Goal: Transaction & Acquisition: Purchase product/service

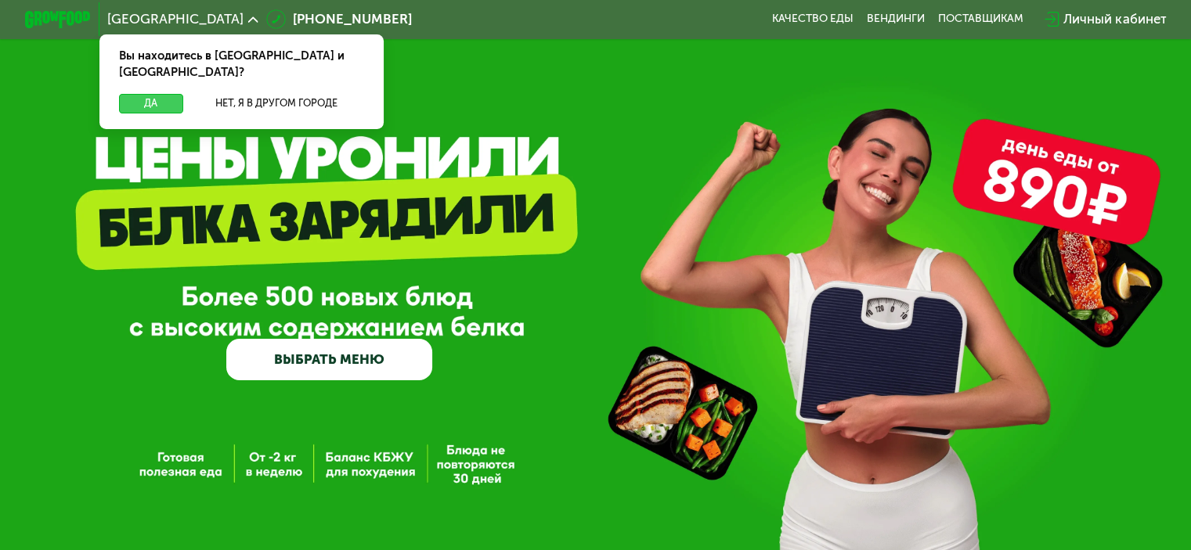
click at [122, 94] on button "Да" at bounding box center [150, 104] width 63 height 20
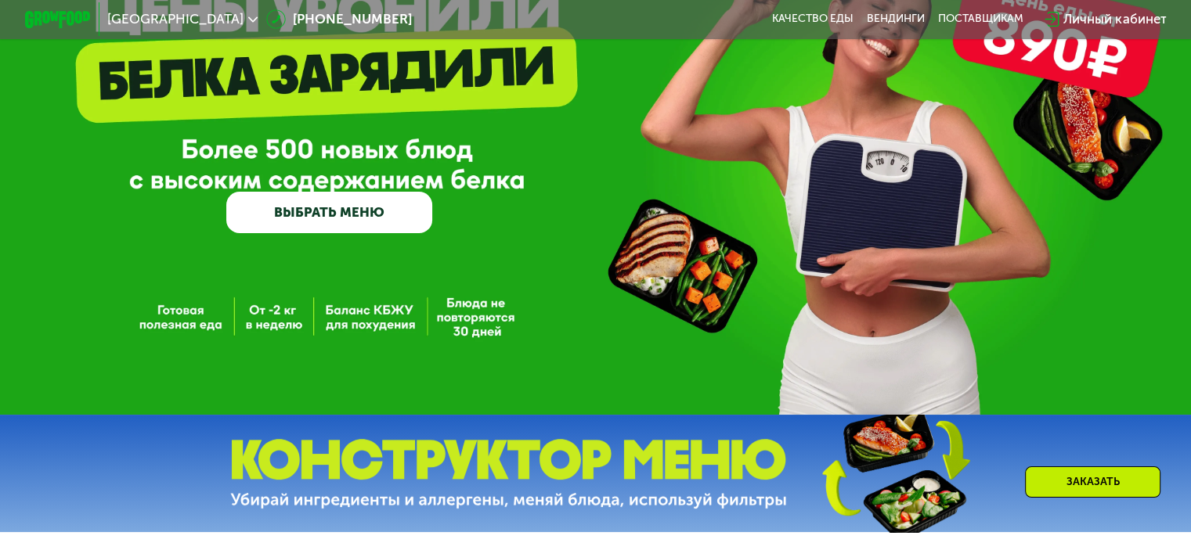
scroll to position [147, 0]
click at [324, 229] on link "ВЫБРАТЬ МЕНЮ" at bounding box center [329, 212] width 206 height 41
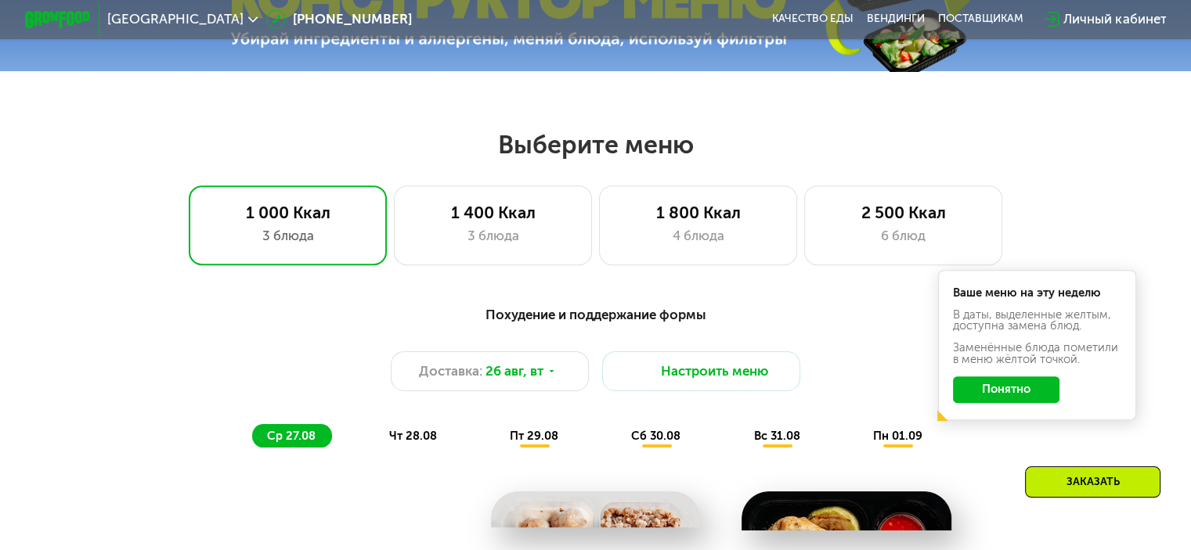
scroll to position [705, 0]
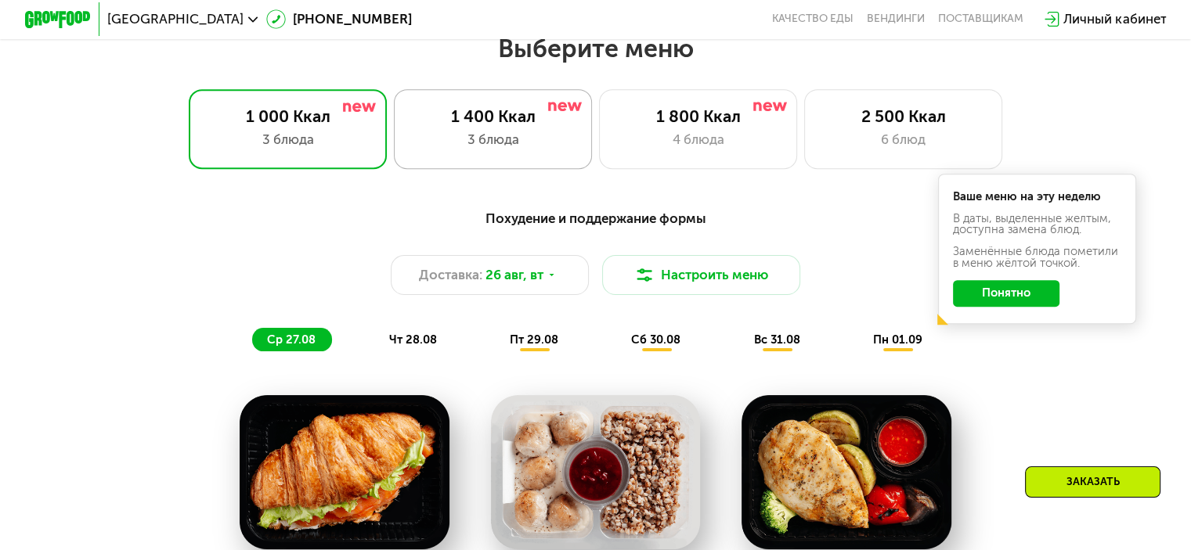
click at [515, 138] on div "3 блюда" at bounding box center [493, 140] width 164 height 20
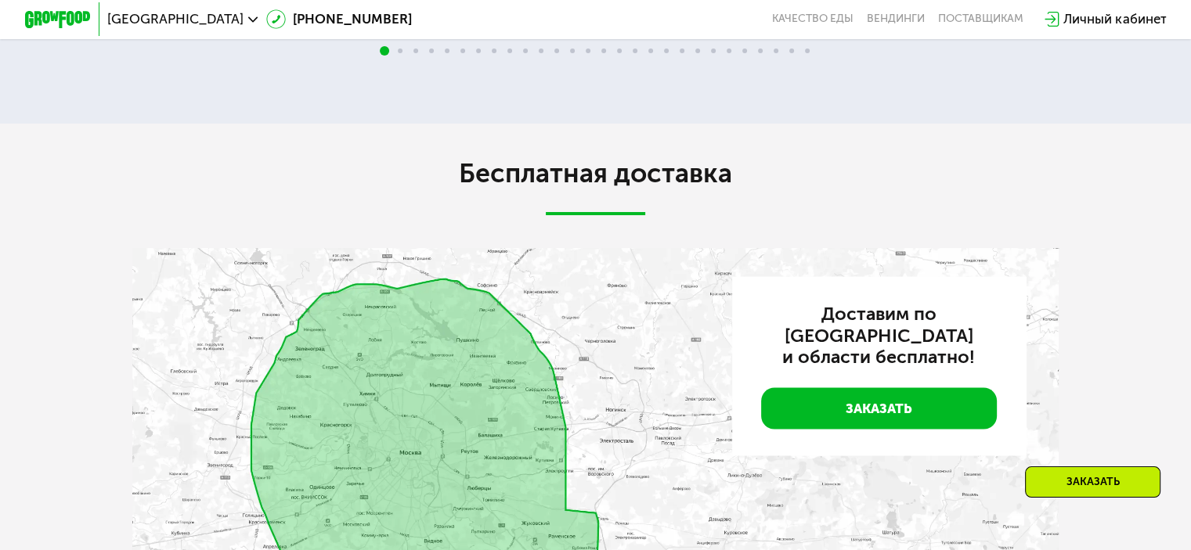
scroll to position [3111, 0]
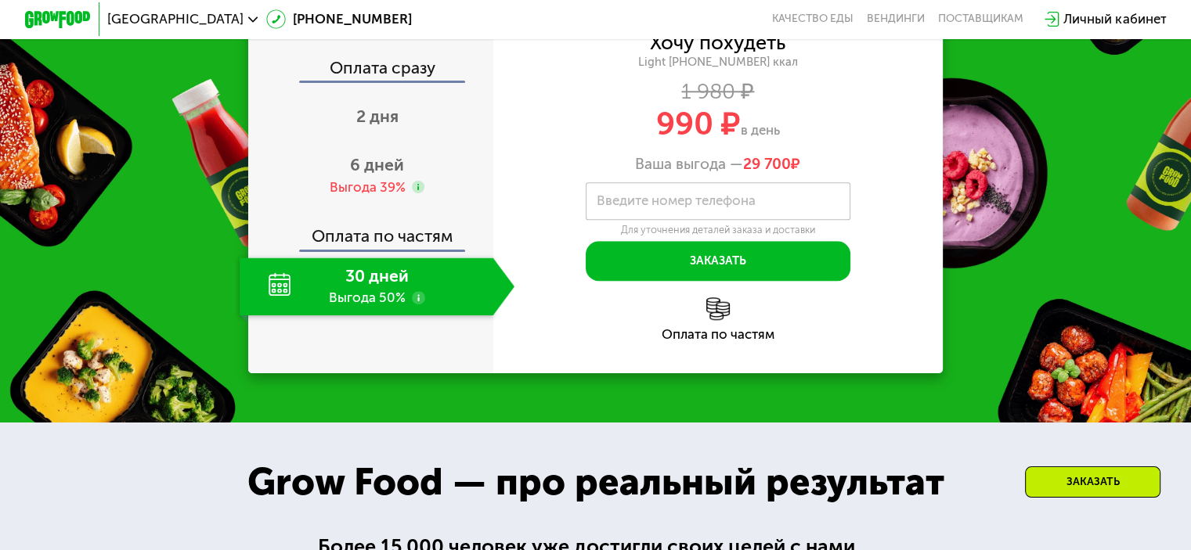
scroll to position [1606, 0]
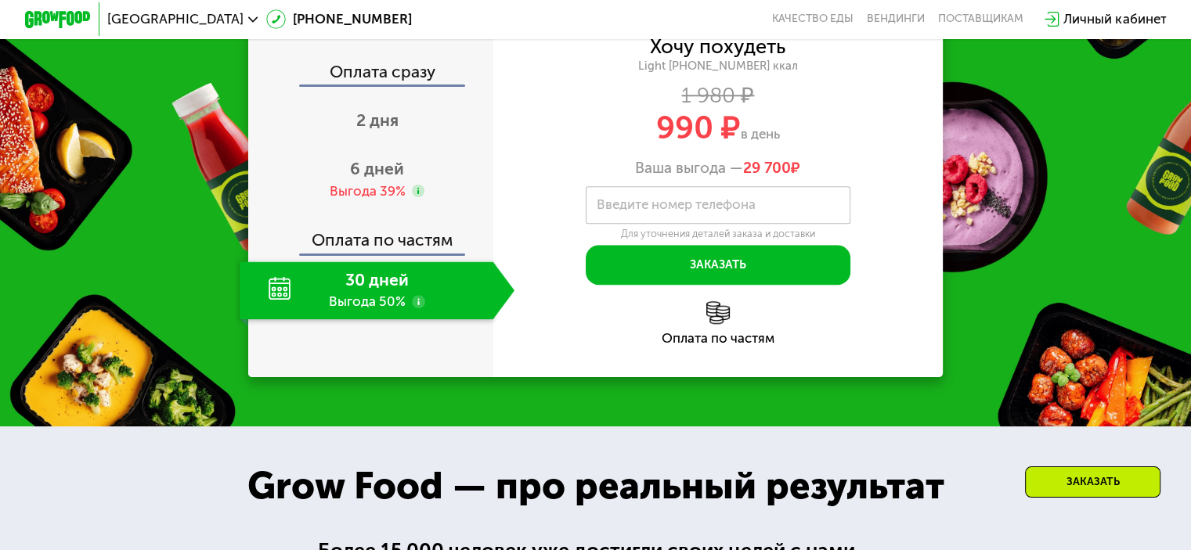
click at [686, 210] on label "Введите номер телефона" at bounding box center [676, 204] width 159 height 9
click at [686, 224] on input "Введите номер телефона" at bounding box center [718, 205] width 265 height 38
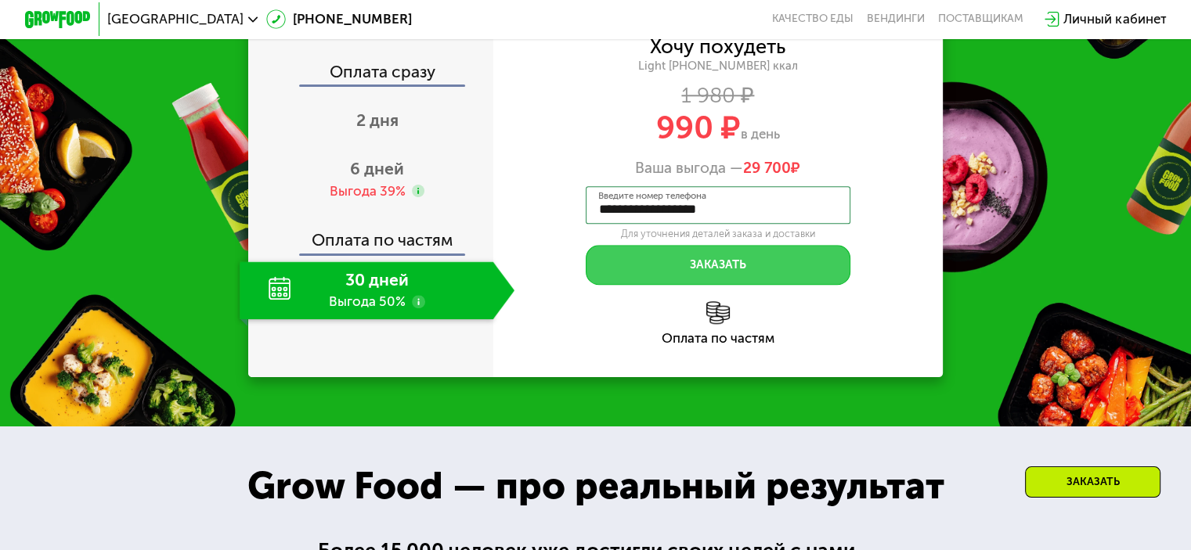
type input "**********"
click at [705, 285] on button "Заказать" at bounding box center [718, 265] width 265 height 40
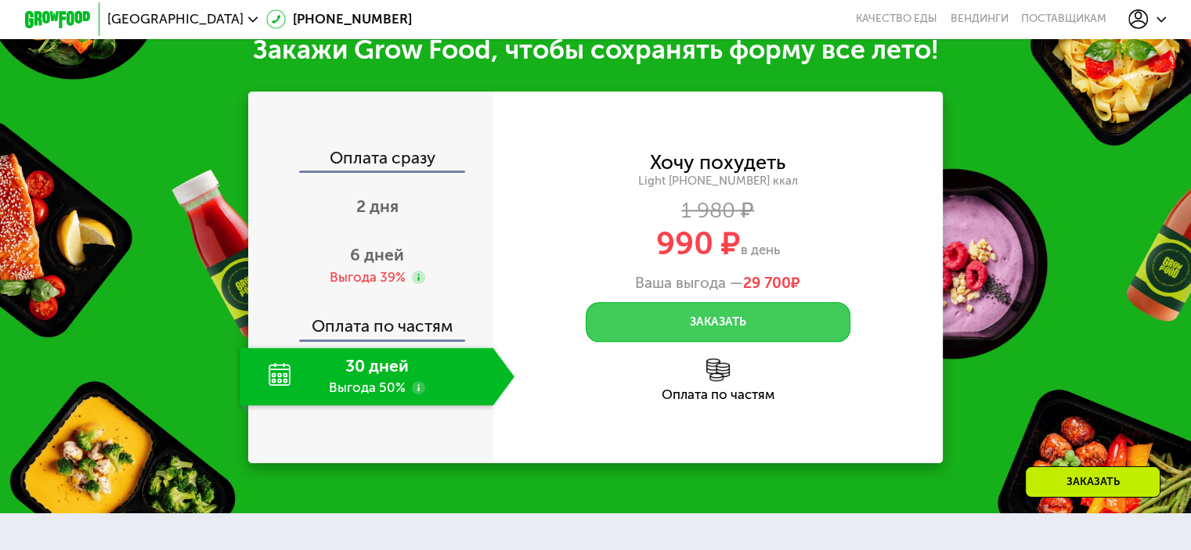
scroll to position [1679, 0]
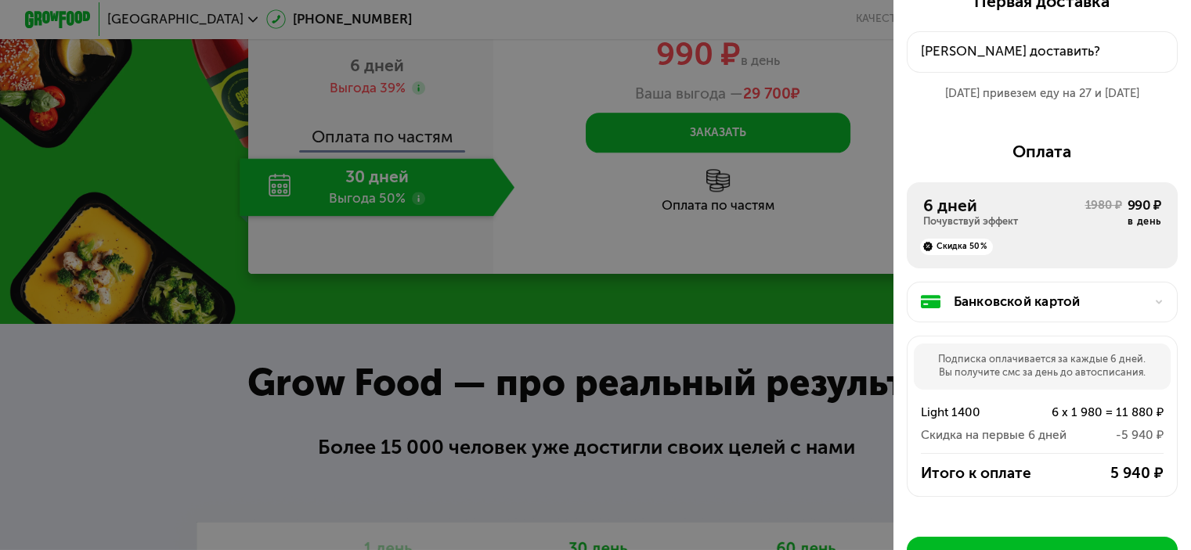
scroll to position [53, 0]
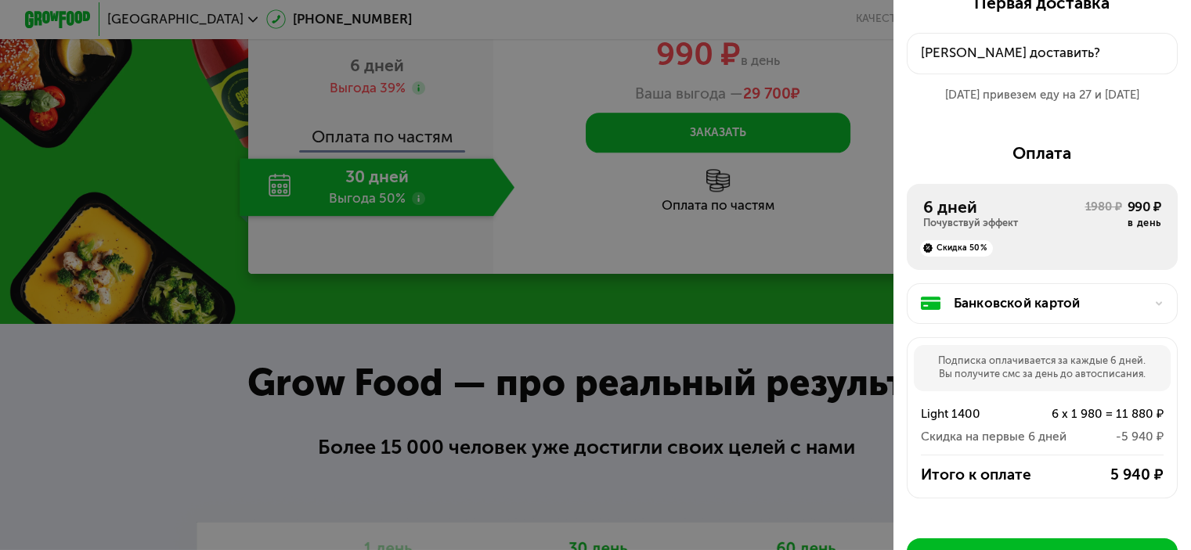
click at [961, 49] on div "Куда доставить?" at bounding box center [1042, 53] width 243 height 20
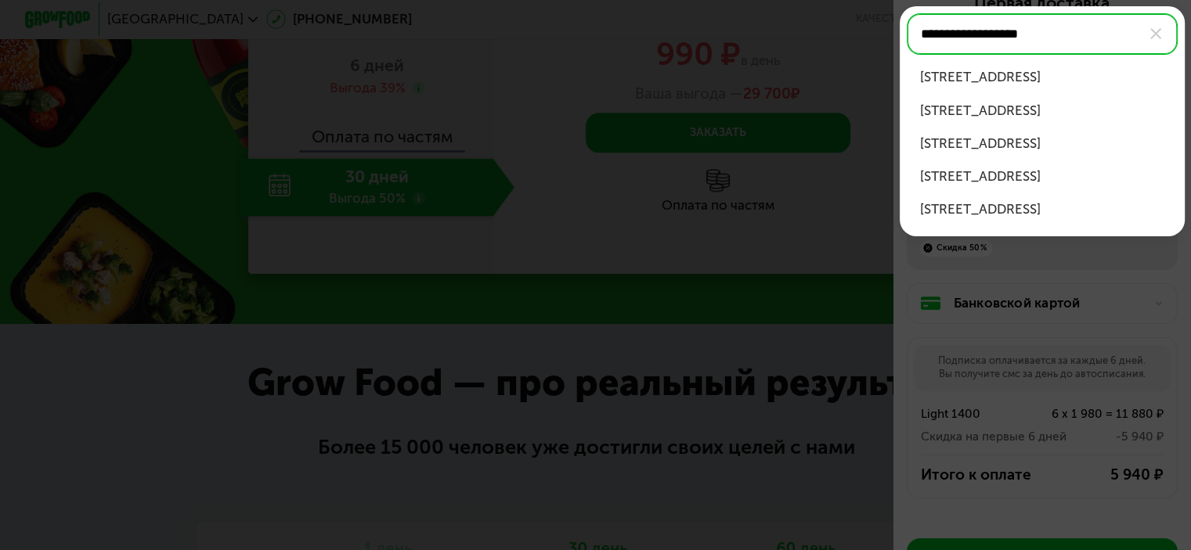
click at [1037, 109] on div "Пятницкое шоссе, д 11 к 1" at bounding box center [1042, 111] width 245 height 20
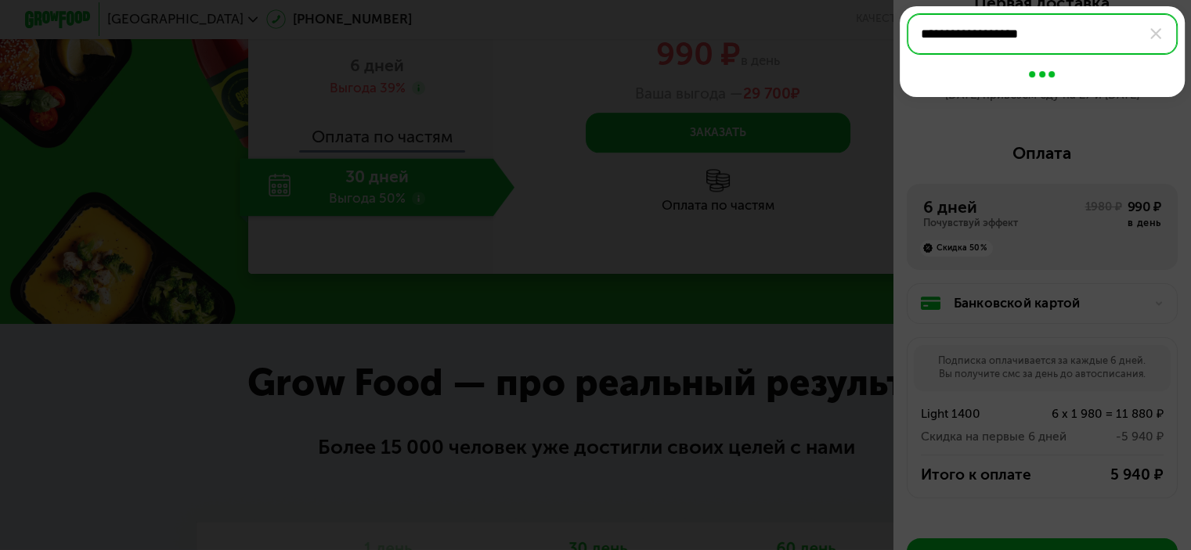
type input "**********"
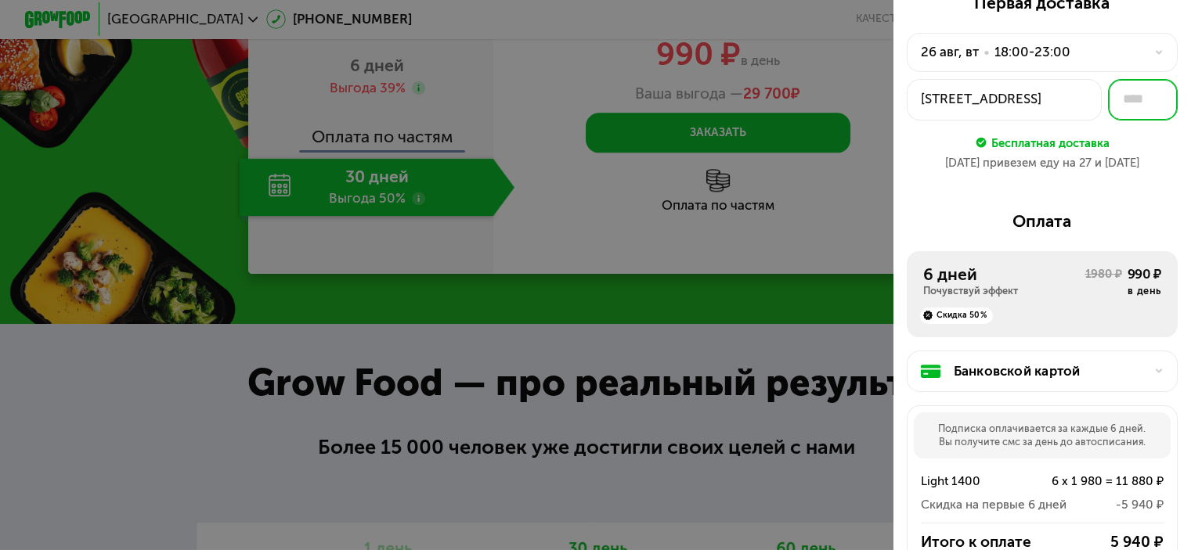
click at [1128, 99] on input "text" at bounding box center [1143, 99] width 70 height 41
type input "***"
click at [1119, 49] on div "26 авг, вт • 18:00-23:00" at bounding box center [1032, 52] width 223 height 20
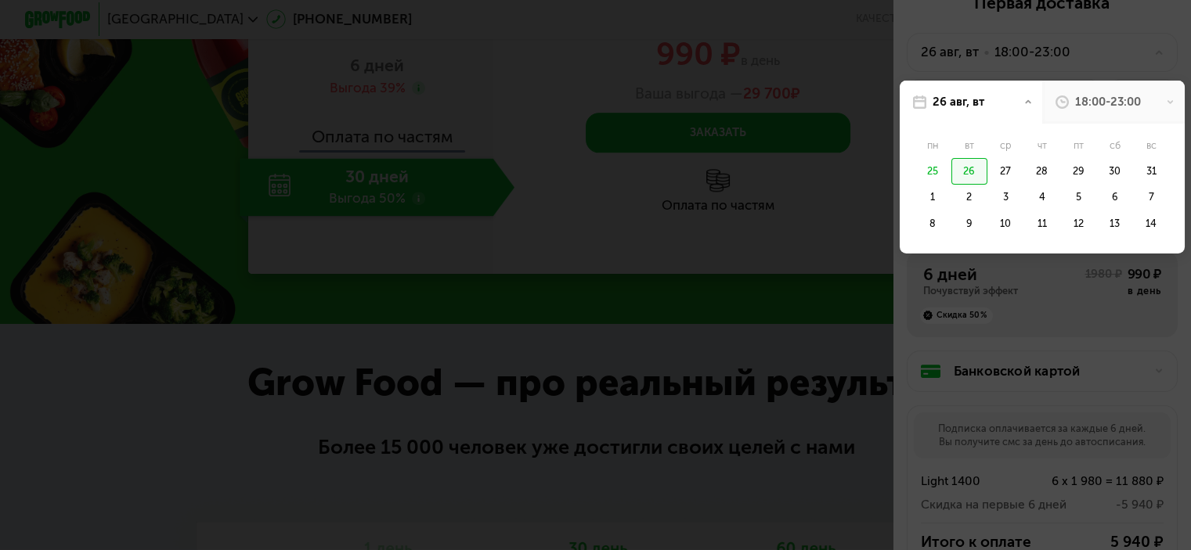
click at [1119, 49] on div at bounding box center [595, 275] width 1191 height 550
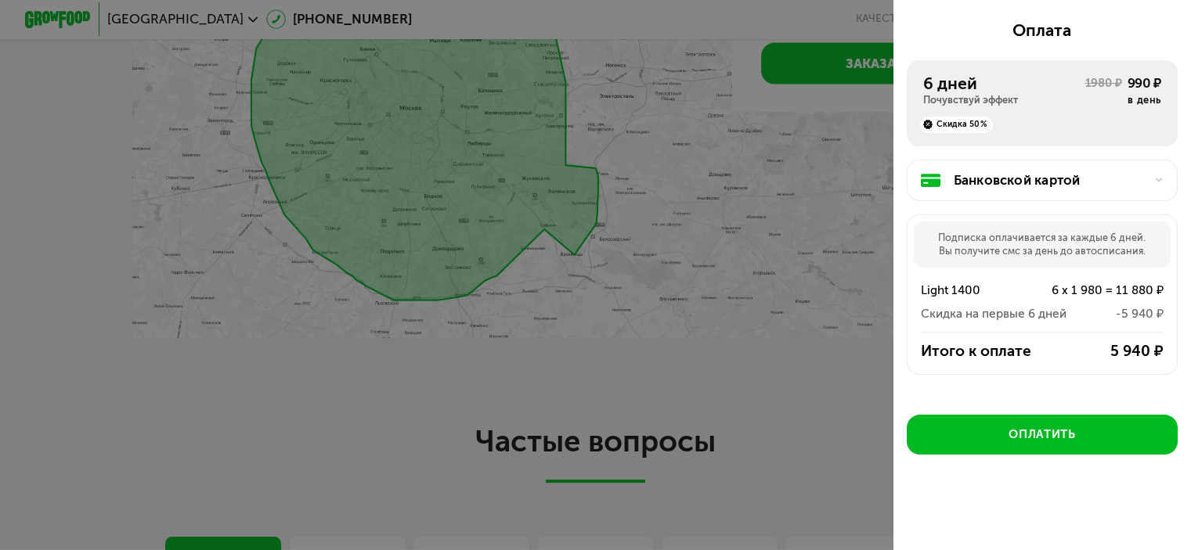
scroll to position [3576, 0]
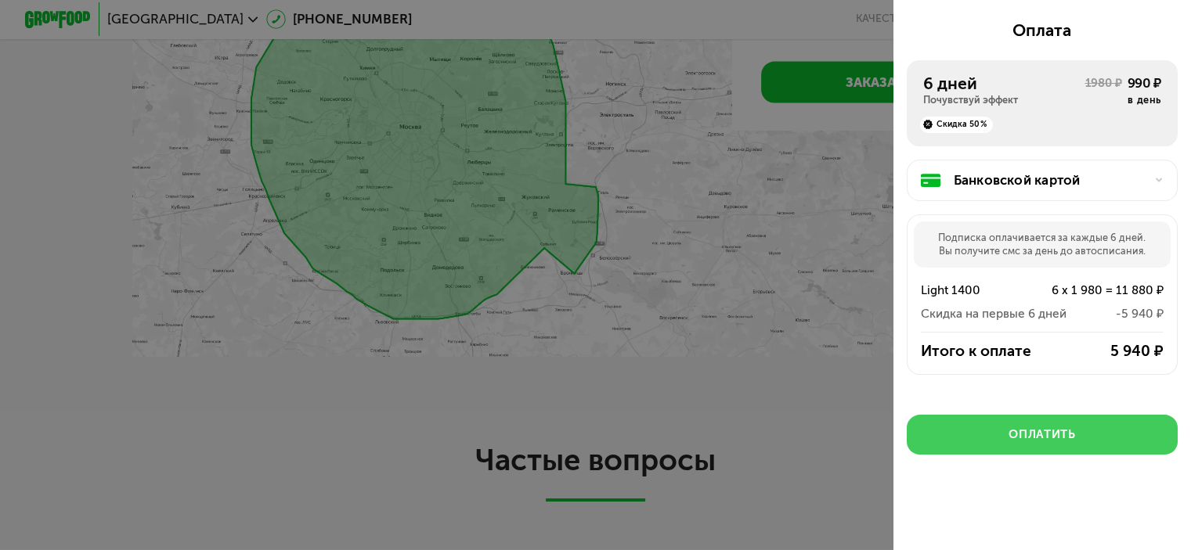
click at [987, 431] on button "Оплатить" at bounding box center [1042, 435] width 271 height 40
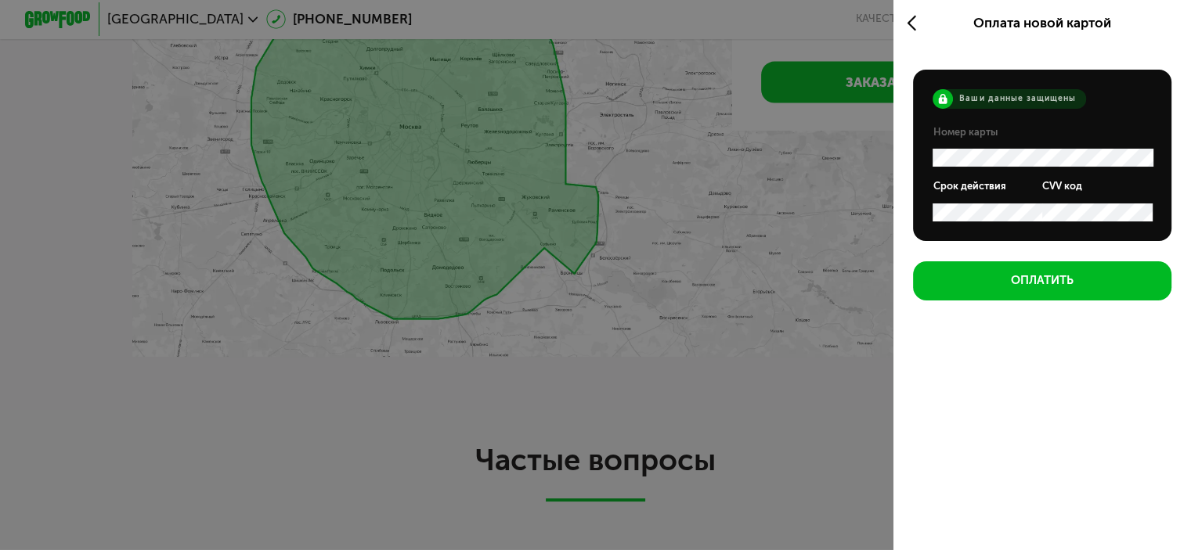
scroll to position [0, 0]
click at [979, 409] on div "Оплата новой картой Ваши данные защищены Номер карты Срок действия CVV код Опла…" at bounding box center [1042, 275] width 298 height 550
click at [907, 16] on icon at bounding box center [916, 23] width 19 height 20
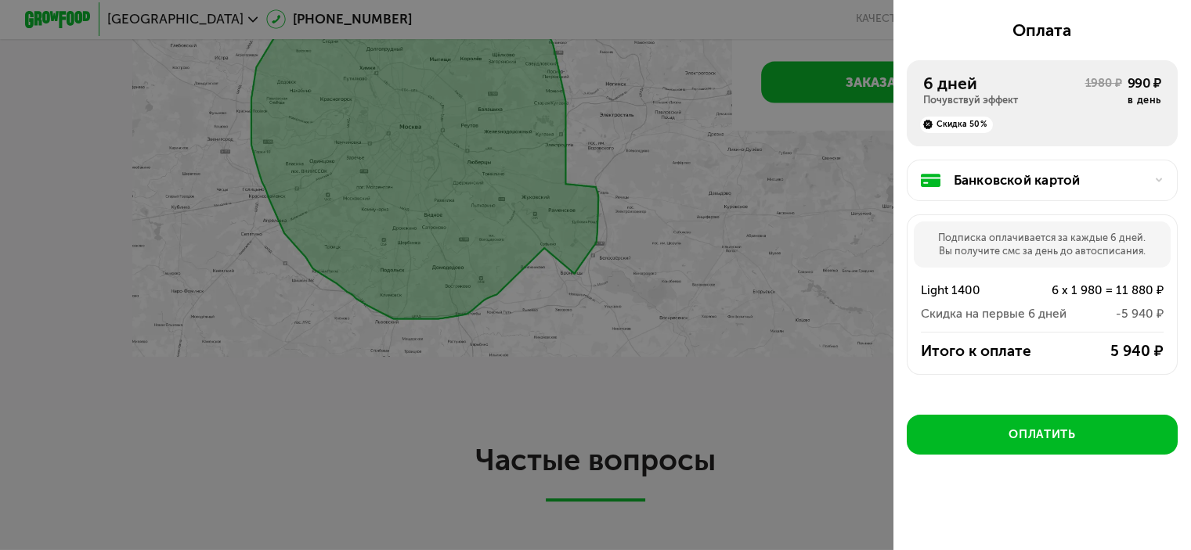
scroll to position [219, 0]
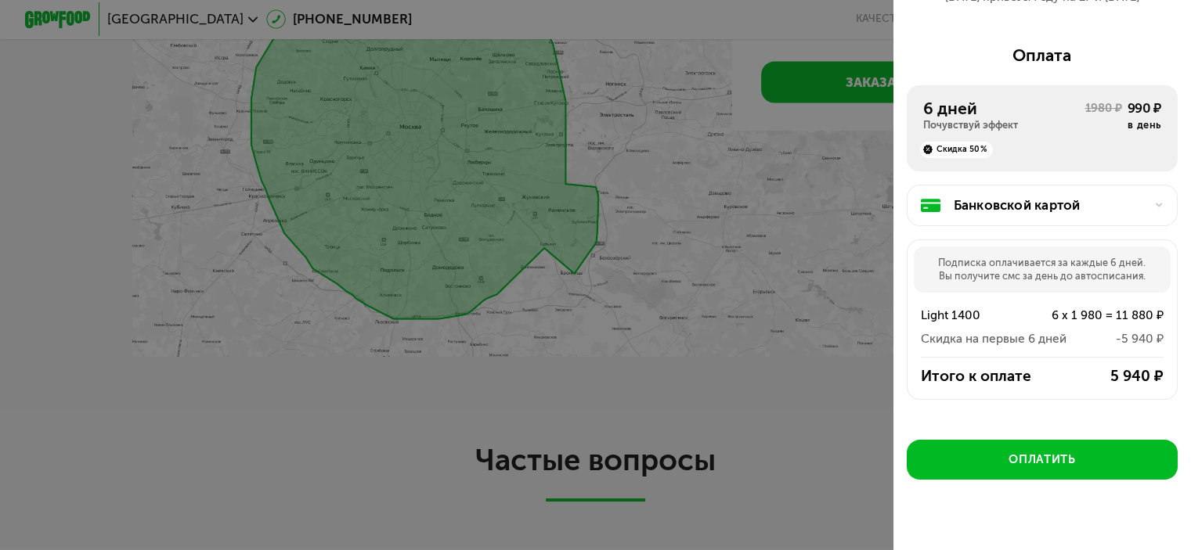
click at [1119, 258] on div "Оплата 6 дней Почувствуй эффект 1980 ₽ 990 ₽ в день Скидка 50% Банковской карто…" at bounding box center [1042, 232] width 271 height 375
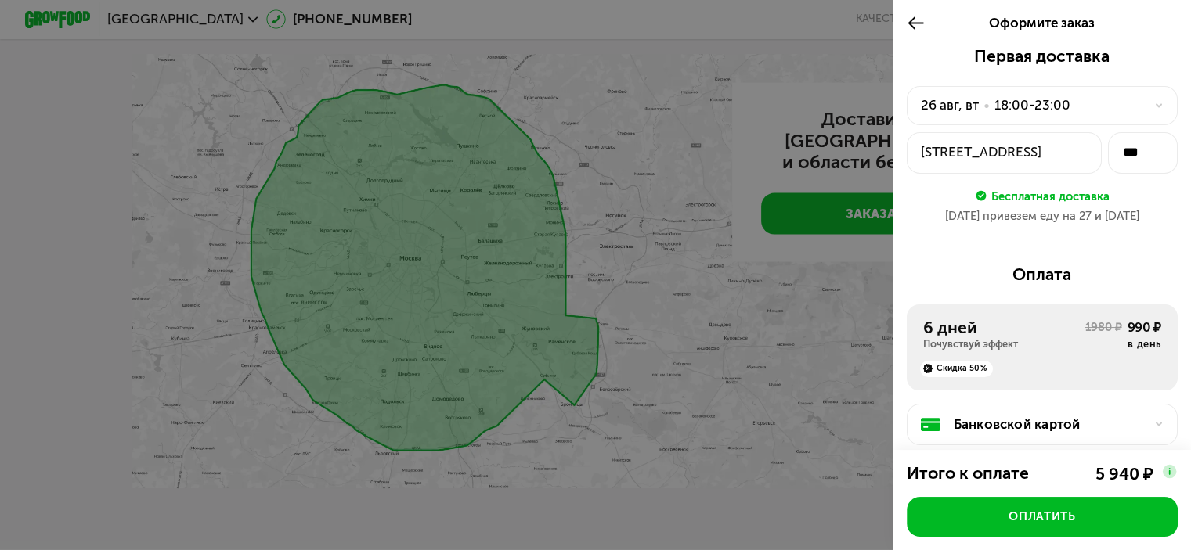
scroll to position [3440, 0]
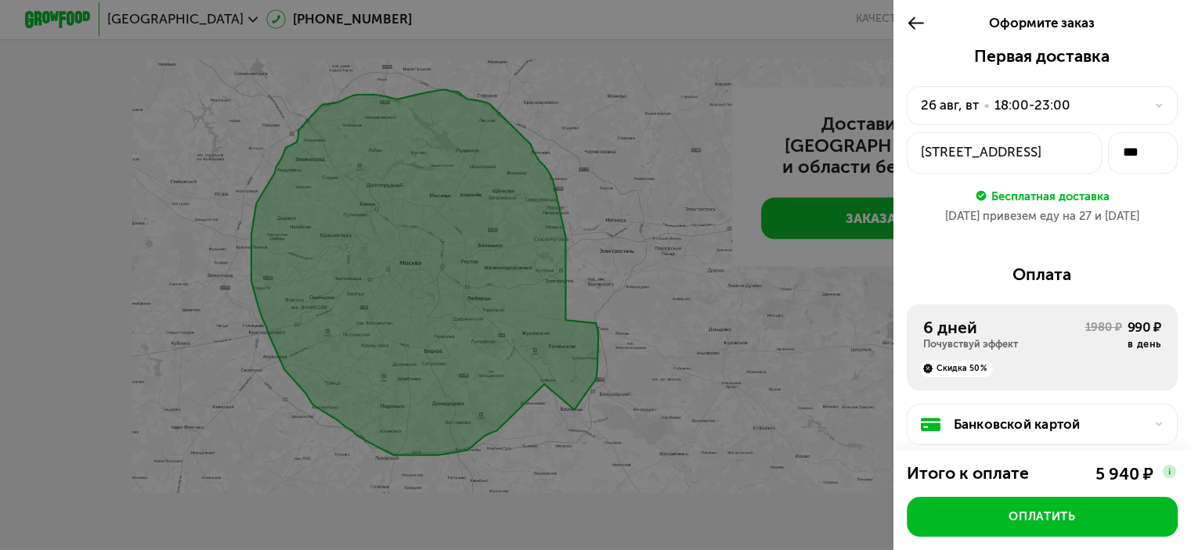
click at [902, 20] on div "Оформите заказ" at bounding box center [1042, 23] width 298 height 46
click at [916, 24] on icon at bounding box center [916, 23] width 19 height 20
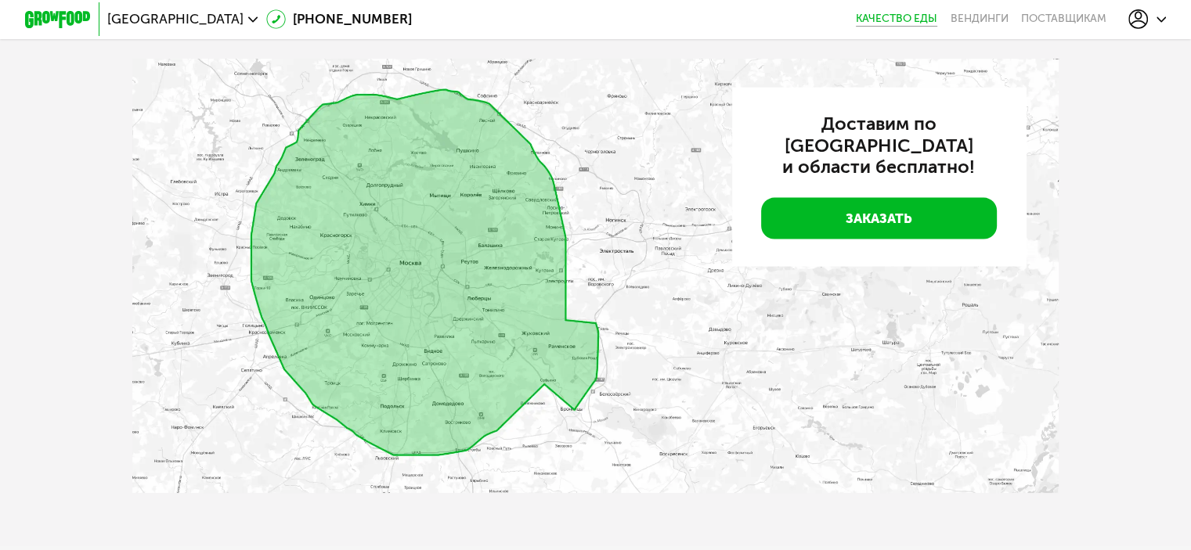
click at [899, 15] on link "Качество еды" at bounding box center [896, 19] width 81 height 13
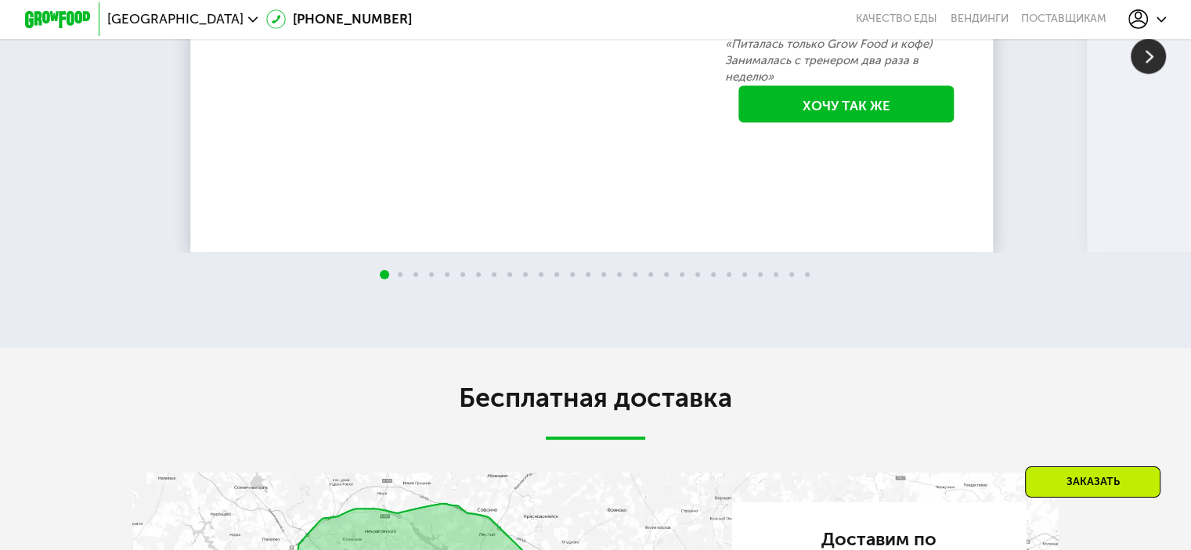
scroll to position [2862, 0]
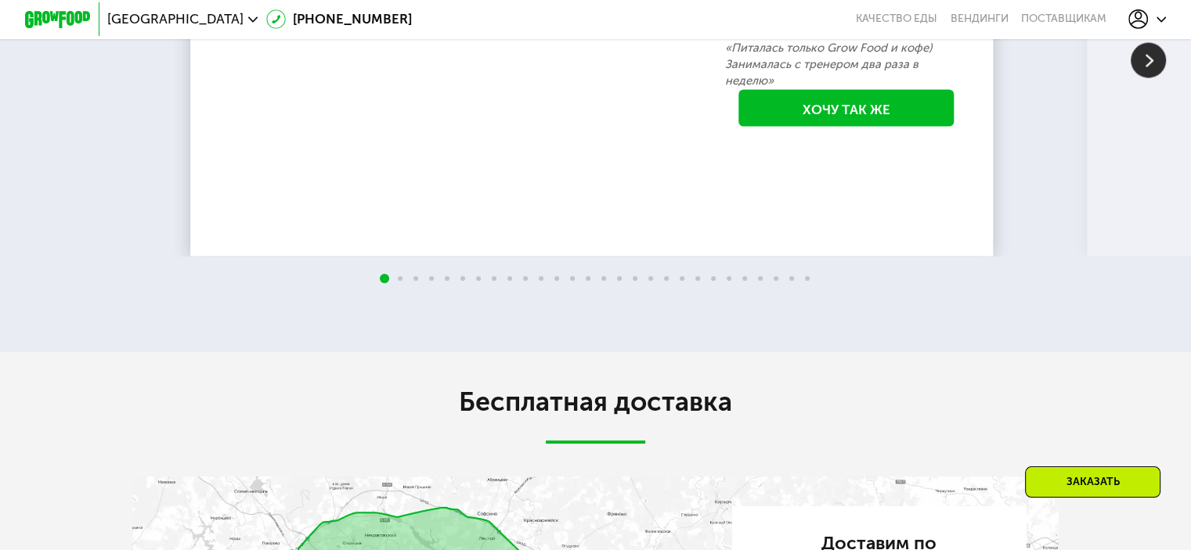
click at [1152, 78] on img at bounding box center [1148, 59] width 35 height 35
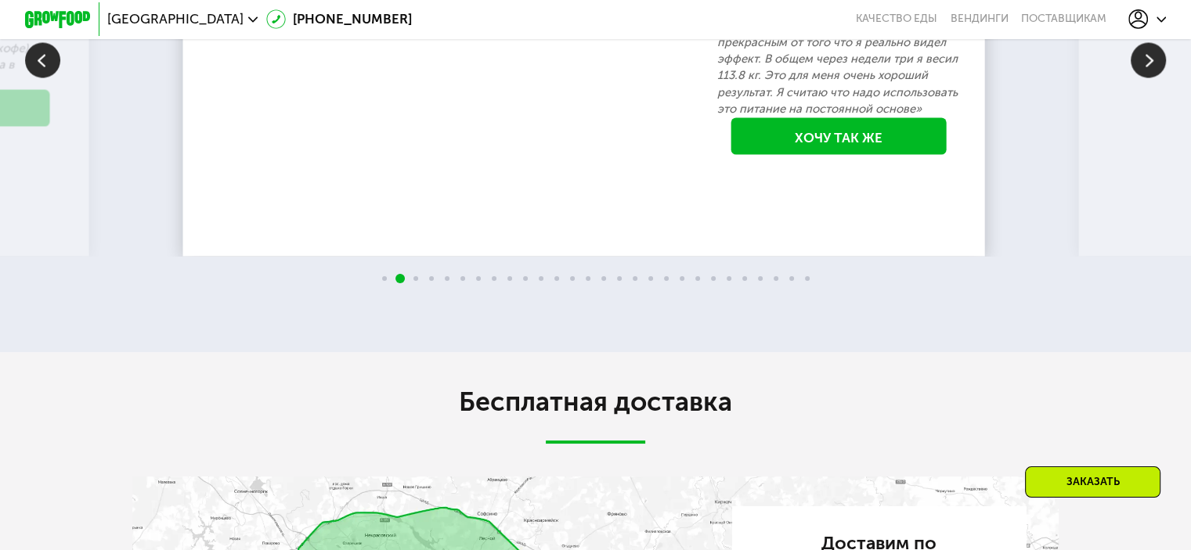
scroll to position [2806, 0]
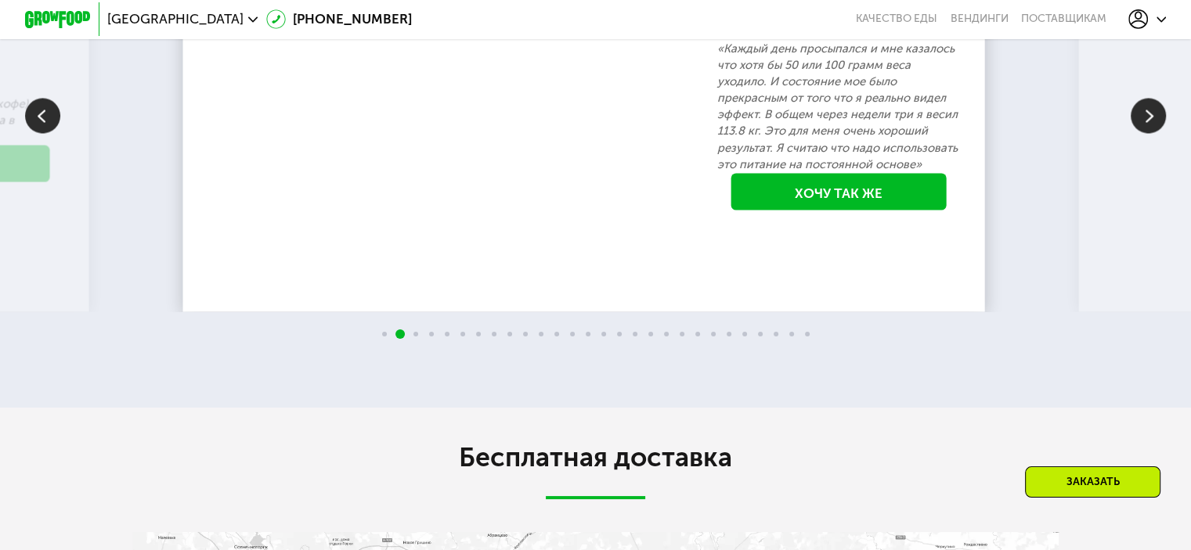
click at [1148, 133] on img at bounding box center [1148, 115] width 35 height 35
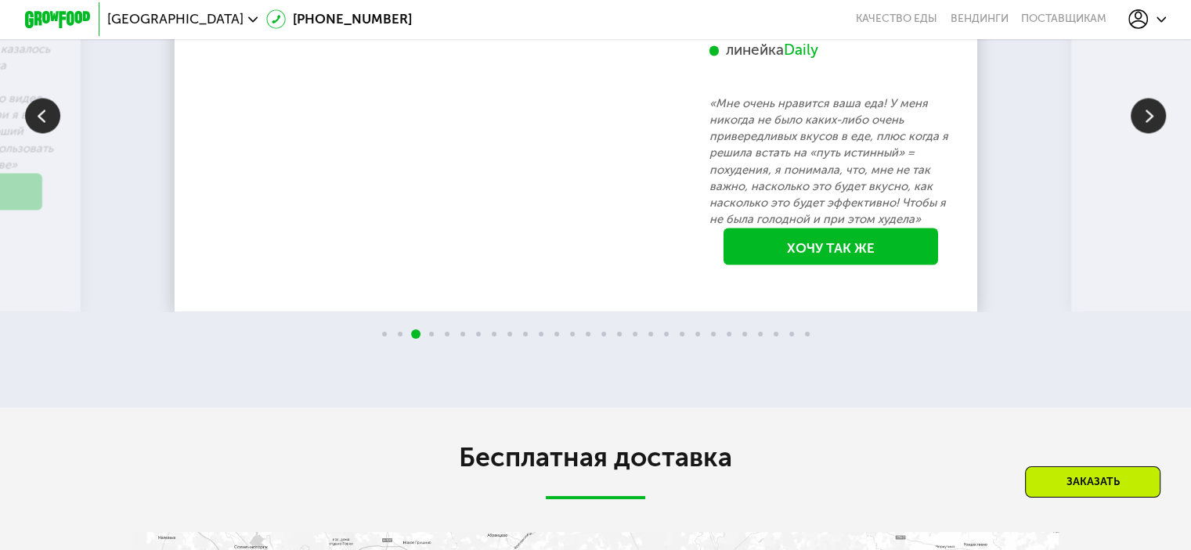
click at [1148, 133] on img at bounding box center [1148, 115] width 35 height 35
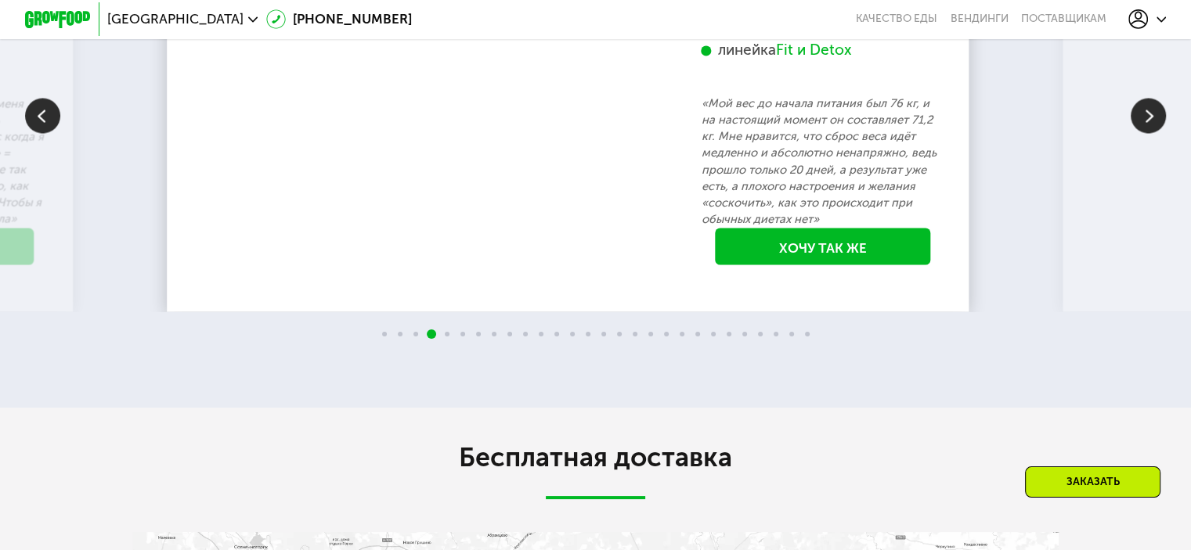
click at [1148, 133] on img at bounding box center [1148, 115] width 35 height 35
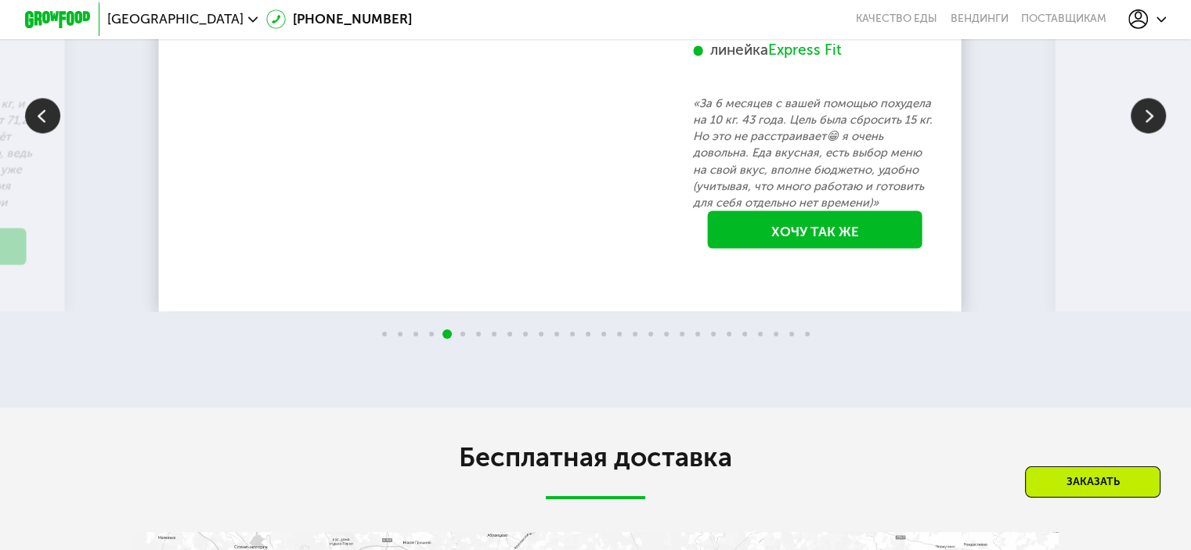
click at [1148, 133] on img at bounding box center [1148, 115] width 35 height 35
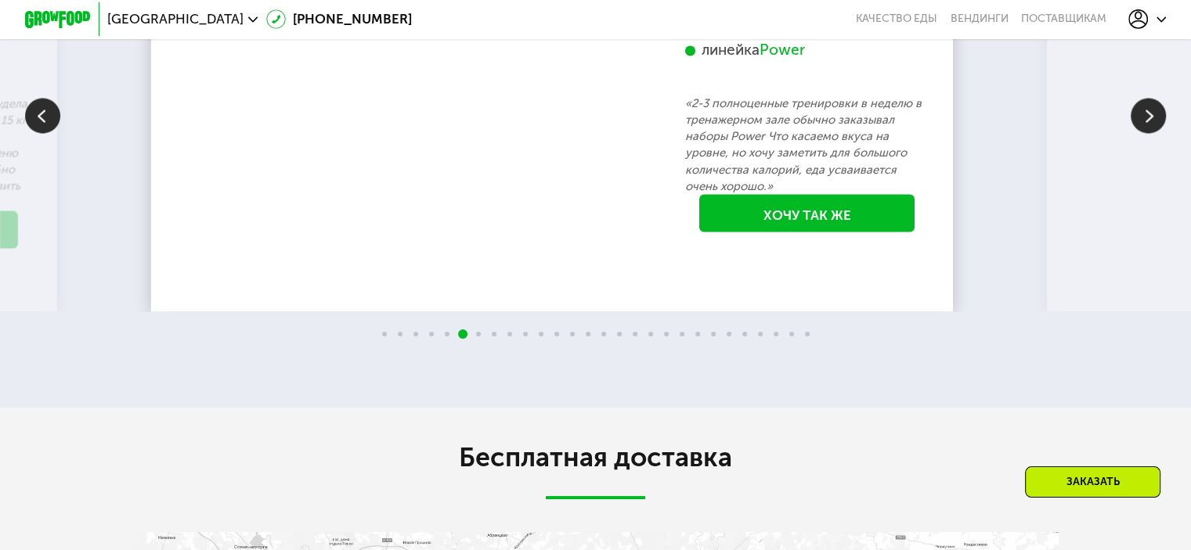
click at [1148, 133] on img at bounding box center [1148, 115] width 35 height 35
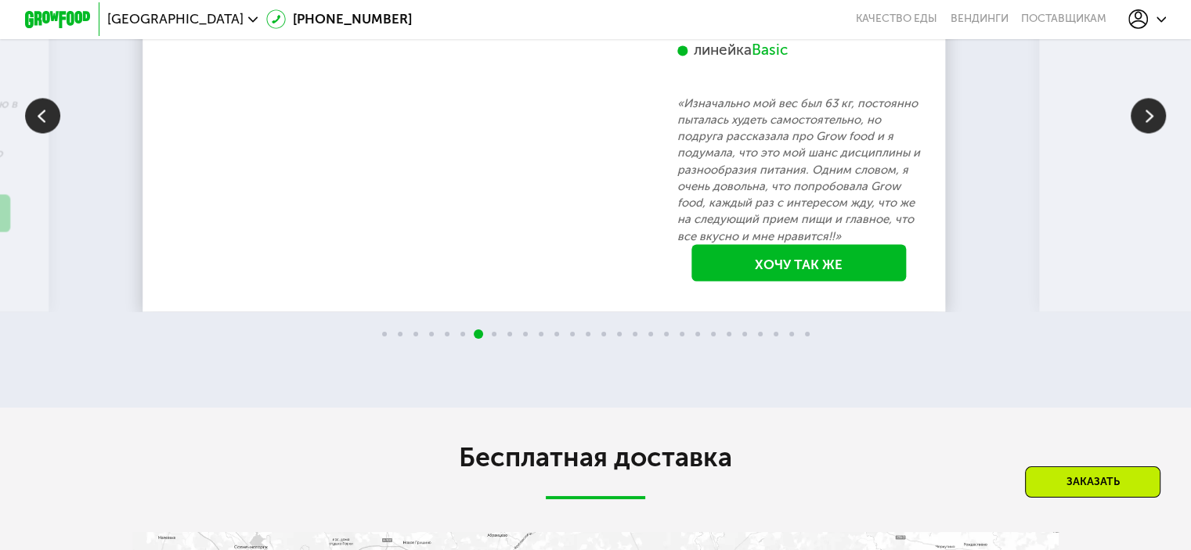
click at [1148, 133] on img at bounding box center [1148, 115] width 35 height 35
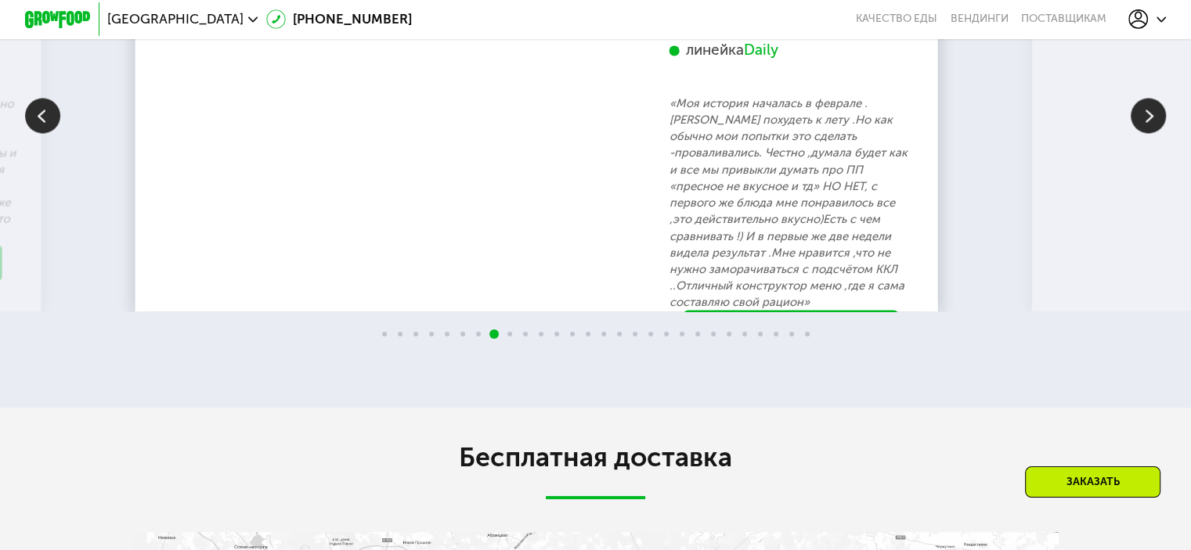
click at [1148, 133] on img at bounding box center [1148, 115] width 35 height 35
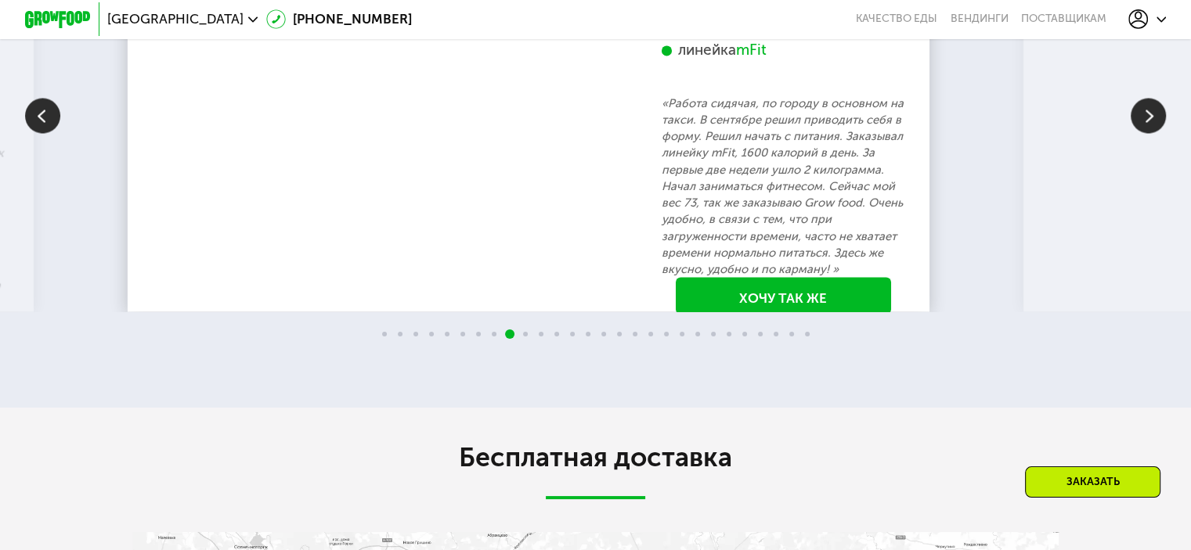
click at [1148, 133] on img at bounding box center [1148, 115] width 35 height 35
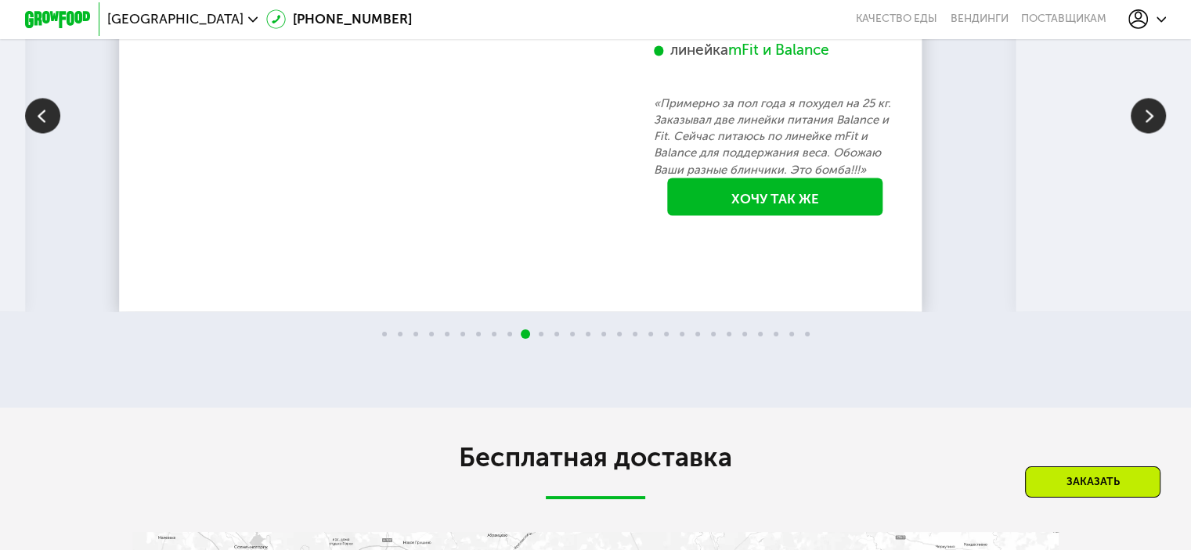
click at [1148, 133] on img at bounding box center [1148, 115] width 35 height 35
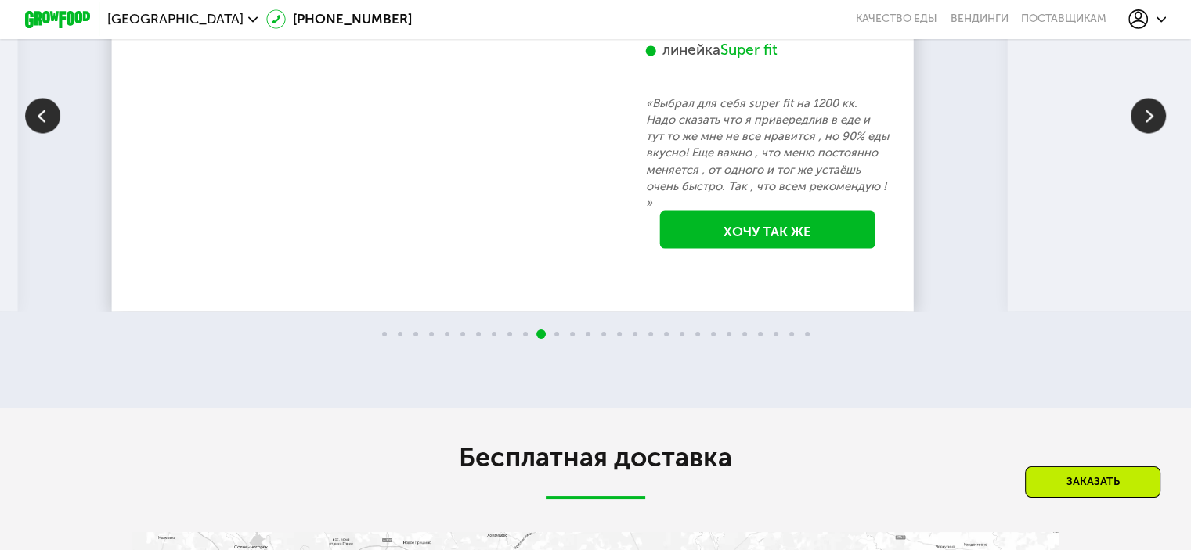
click at [1148, 133] on img at bounding box center [1148, 115] width 35 height 35
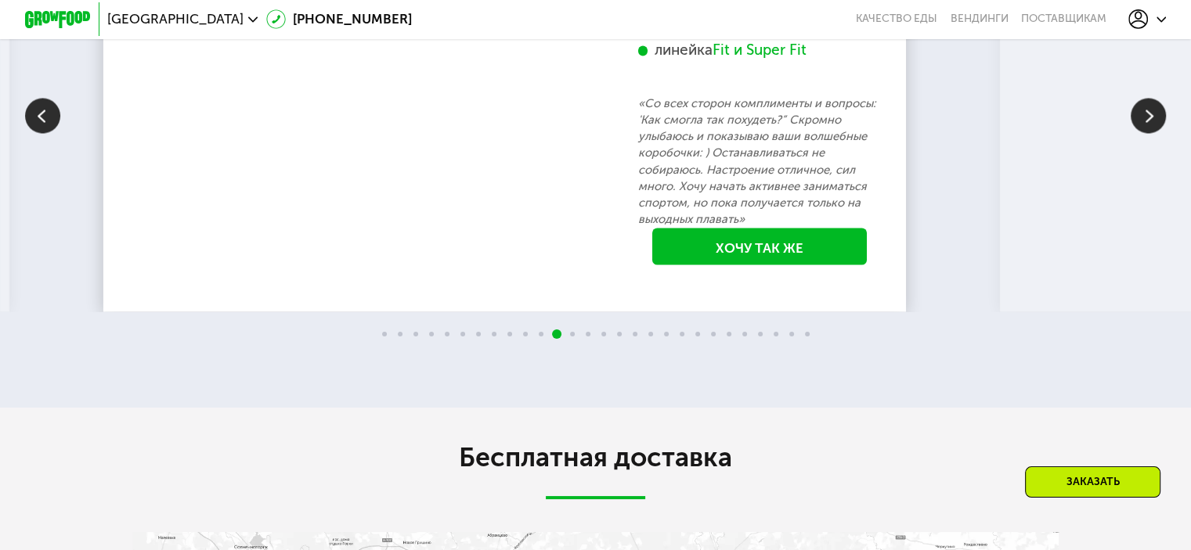
click at [1152, 133] on img at bounding box center [1148, 115] width 35 height 35
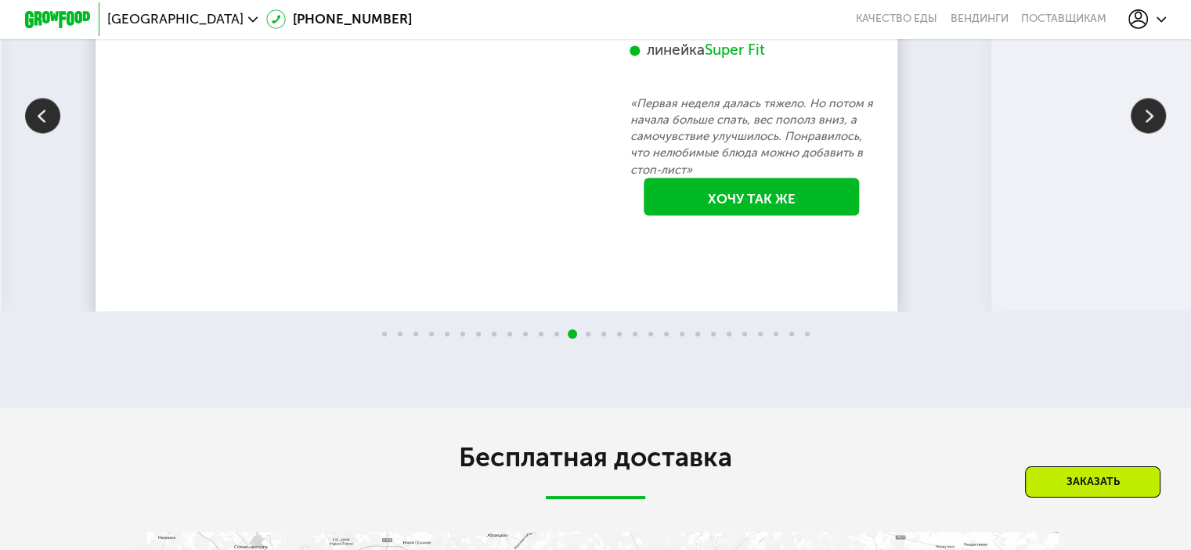
click at [1152, 133] on img at bounding box center [1148, 115] width 35 height 35
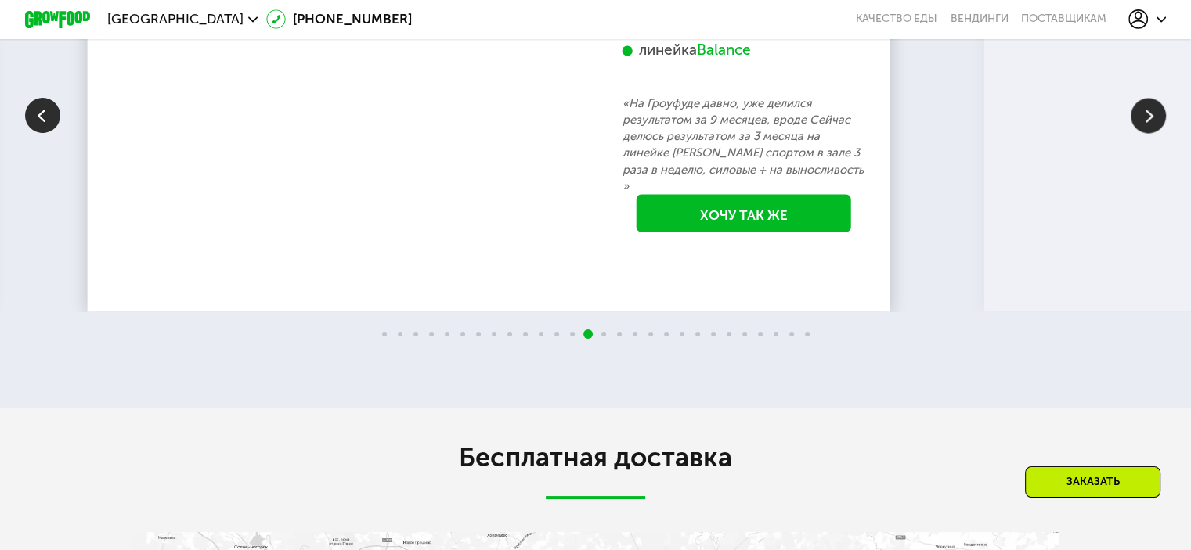
click at [1152, 133] on img at bounding box center [1148, 115] width 35 height 35
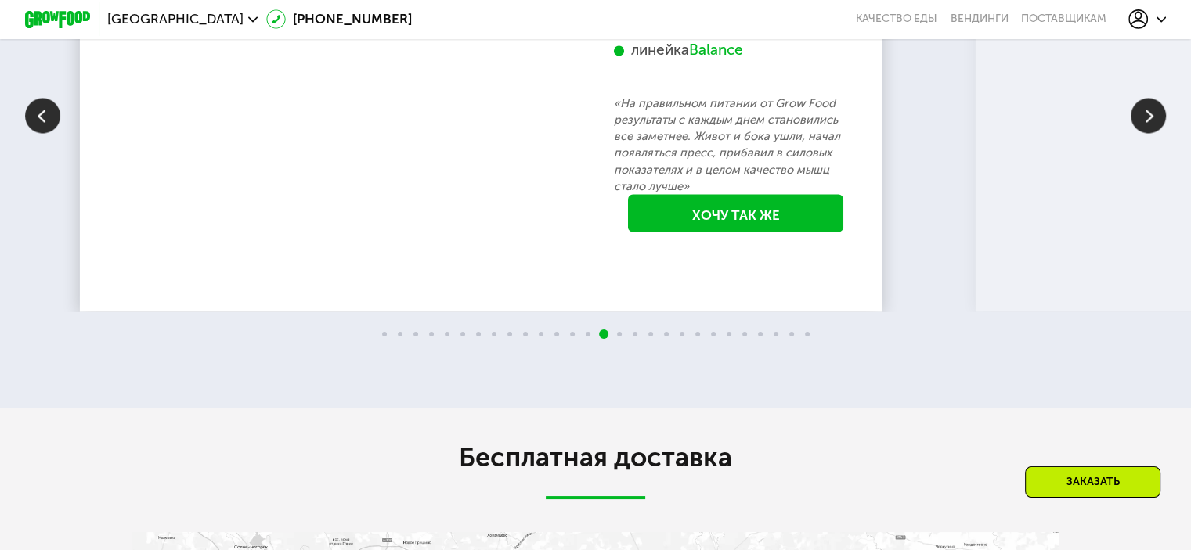
click at [1152, 133] on img at bounding box center [1148, 115] width 35 height 35
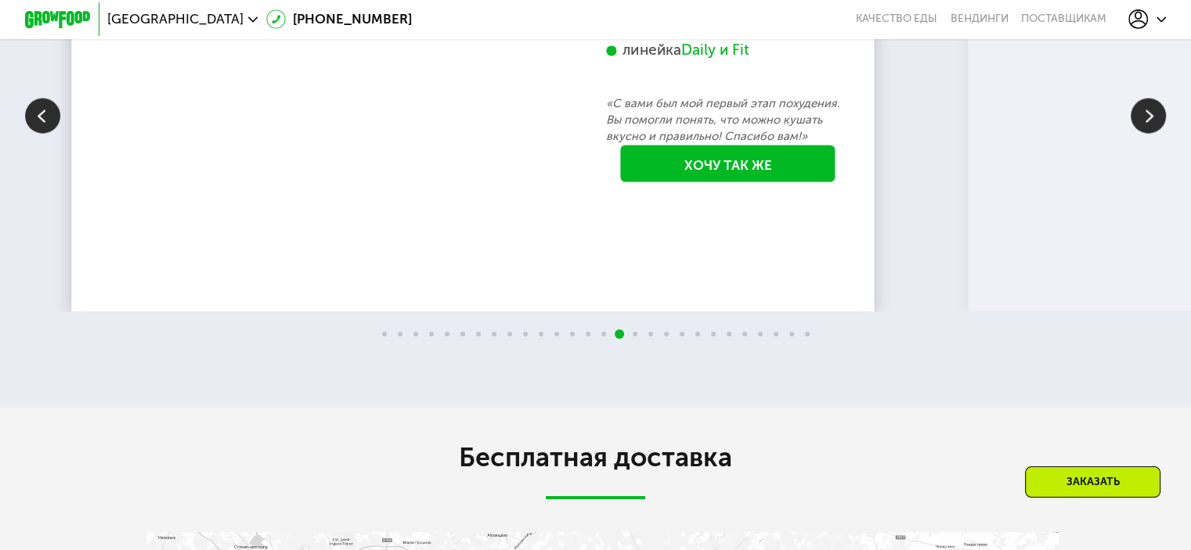
click at [1152, 133] on img at bounding box center [1148, 115] width 35 height 35
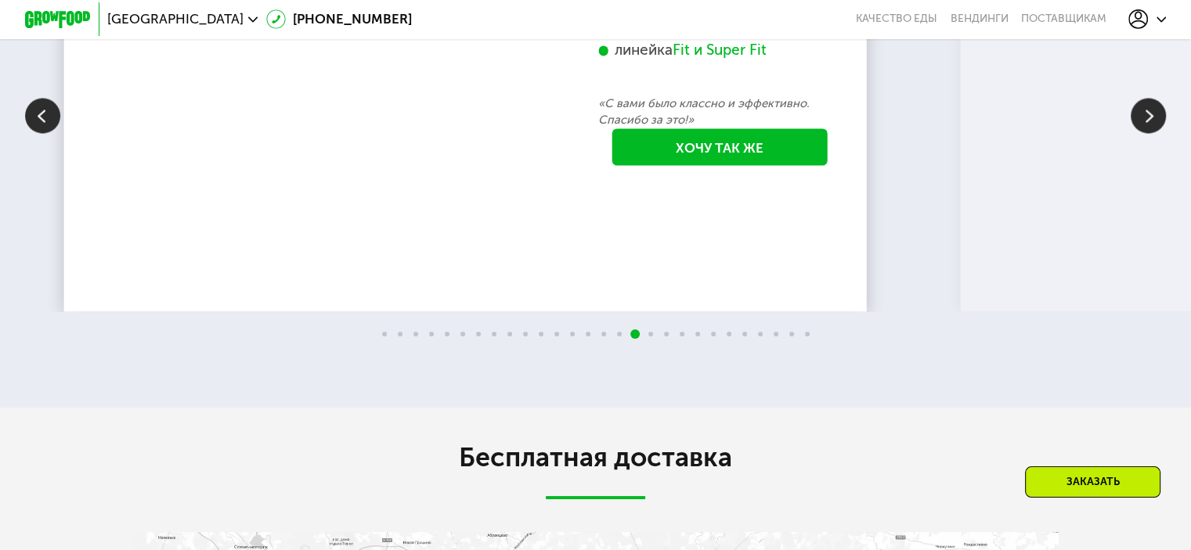
click at [1152, 133] on img at bounding box center [1148, 115] width 35 height 35
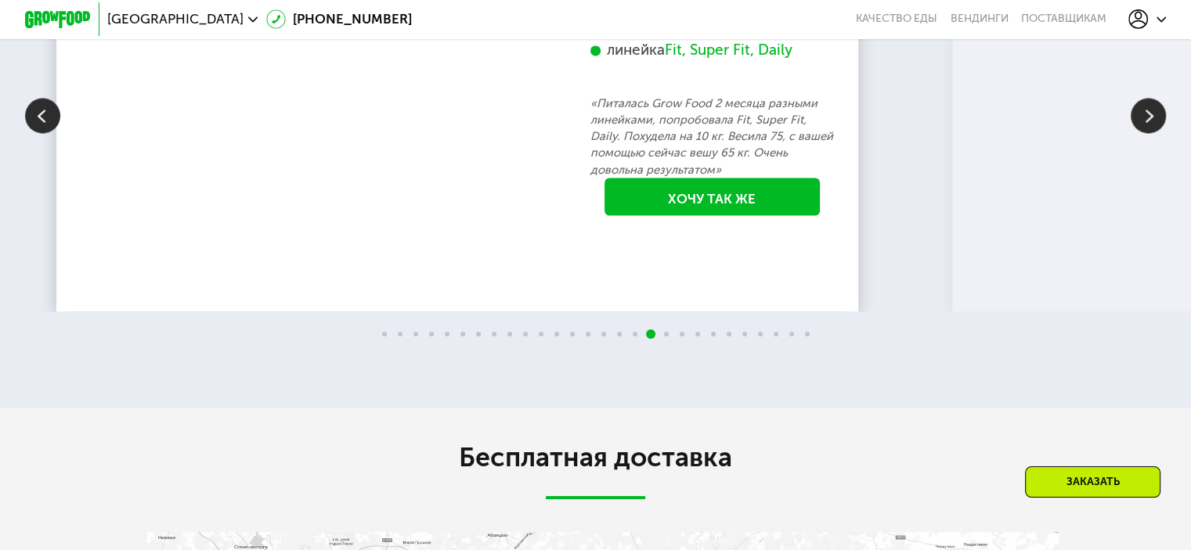
click at [1152, 133] on img at bounding box center [1148, 115] width 35 height 35
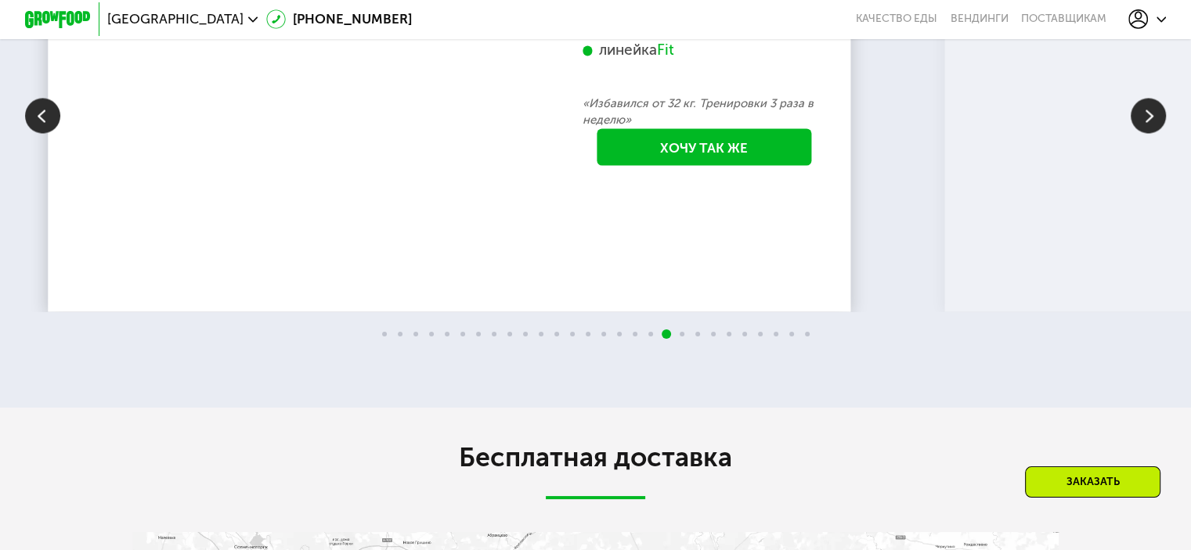
click at [1152, 133] on img at bounding box center [1148, 115] width 35 height 35
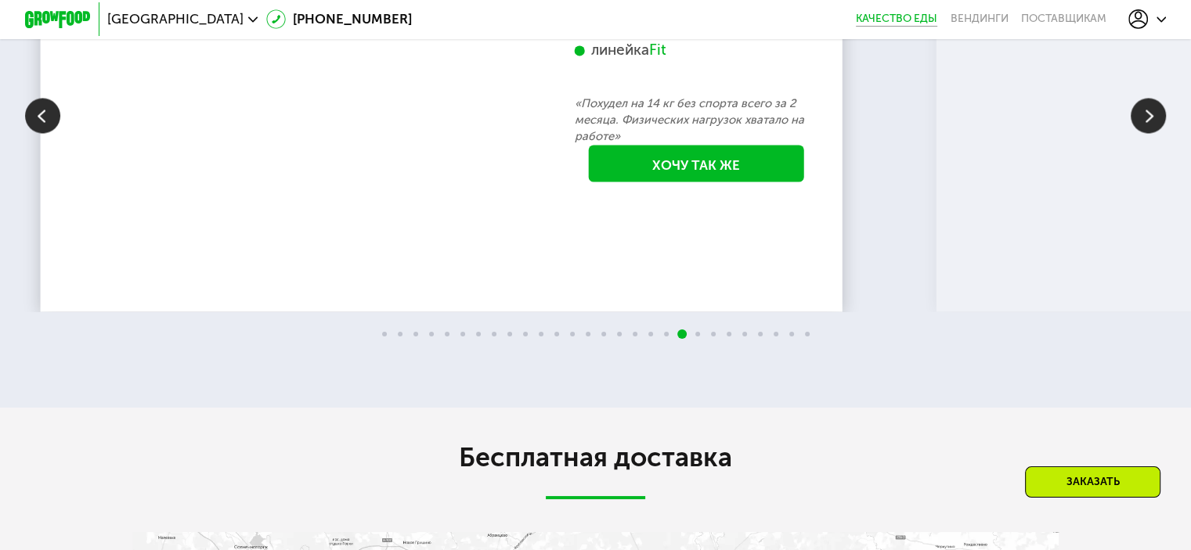
click at [877, 18] on link "Качество еды" at bounding box center [896, 19] width 81 height 13
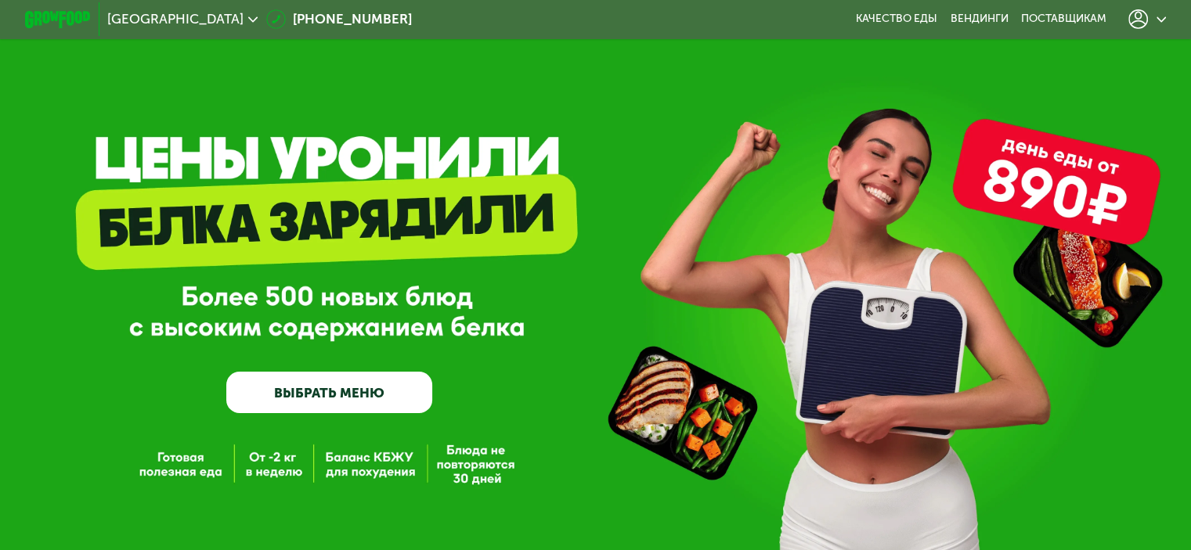
click at [335, 401] on link "ВЫБРАТЬ МЕНЮ" at bounding box center [329, 392] width 206 height 41
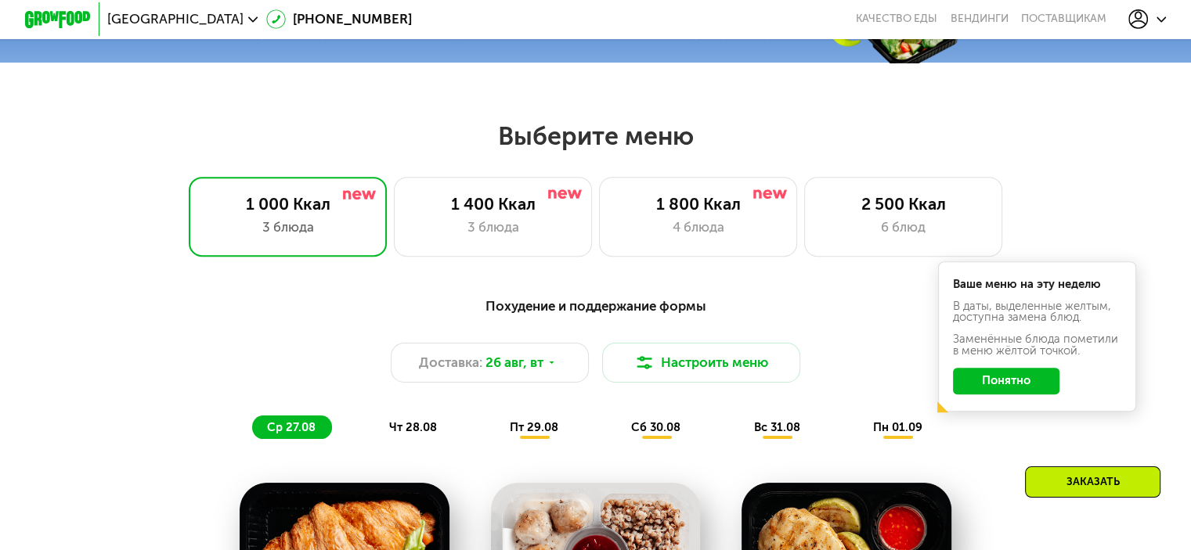
scroll to position [619, 0]
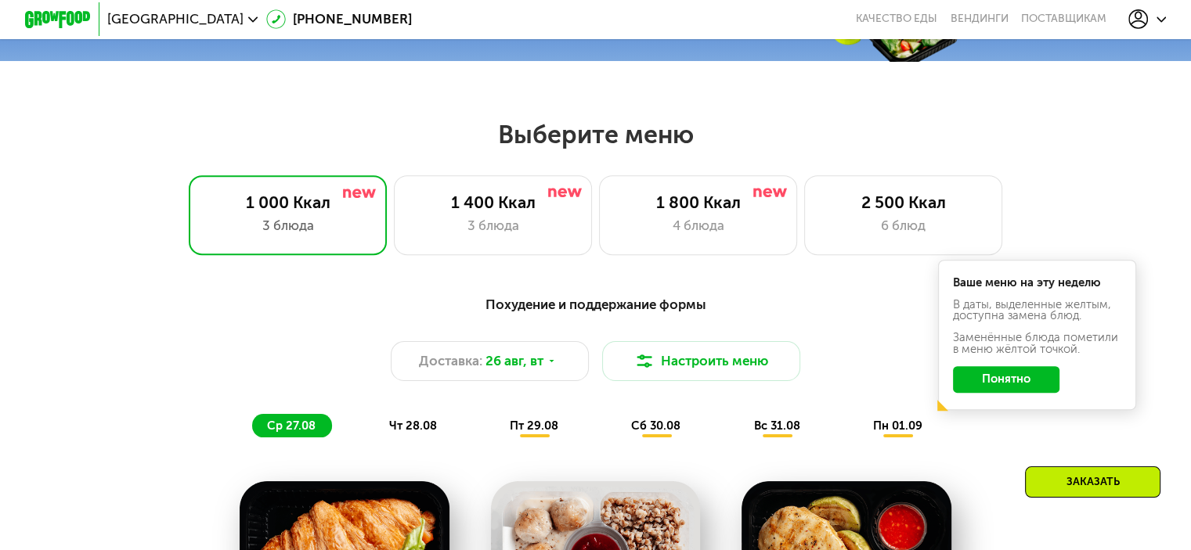
click at [996, 391] on button "Понятно" at bounding box center [1006, 379] width 106 height 27
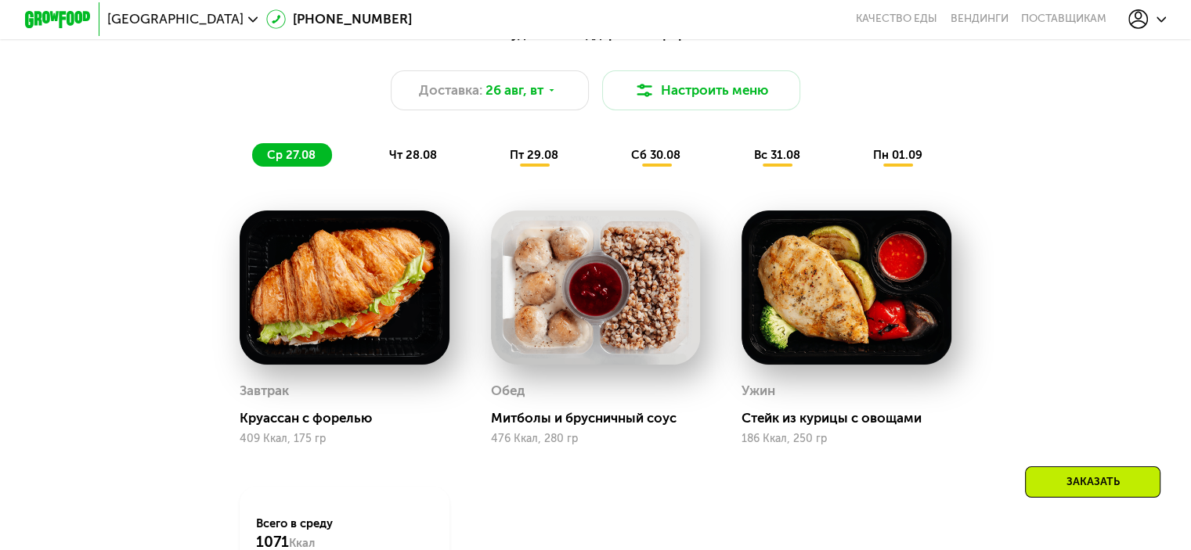
scroll to position [889, 0]
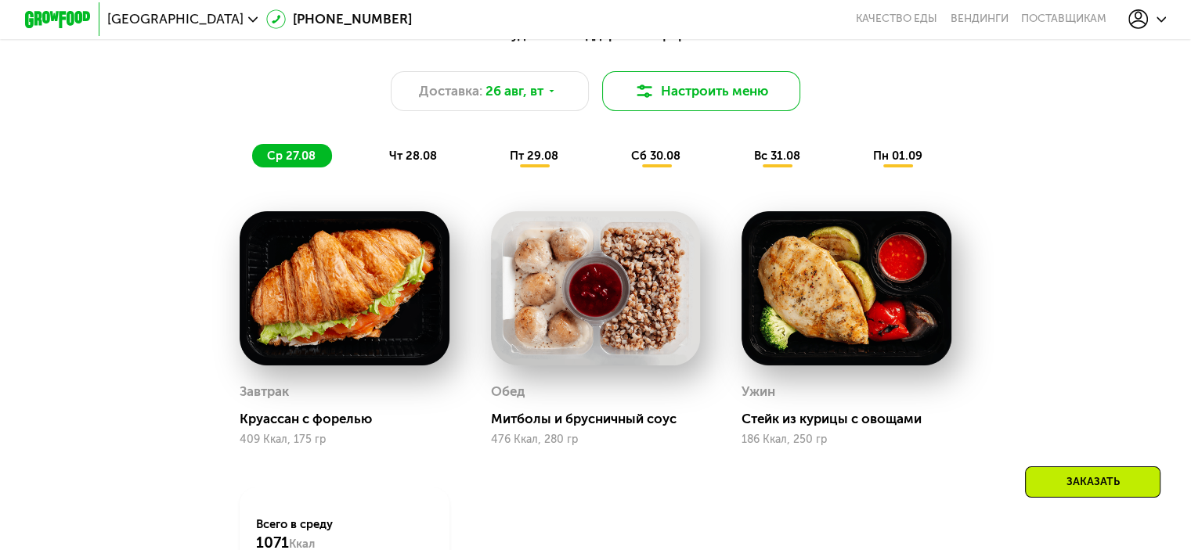
click at [644, 98] on img at bounding box center [644, 91] width 20 height 20
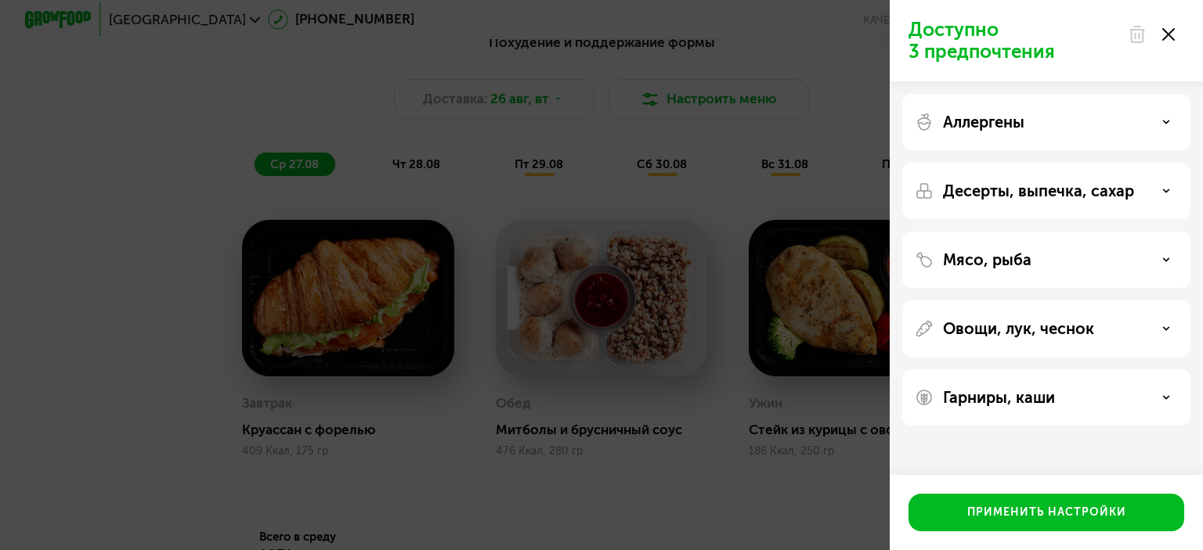
click at [971, 128] on p "Аллергены" at bounding box center [983, 122] width 81 height 19
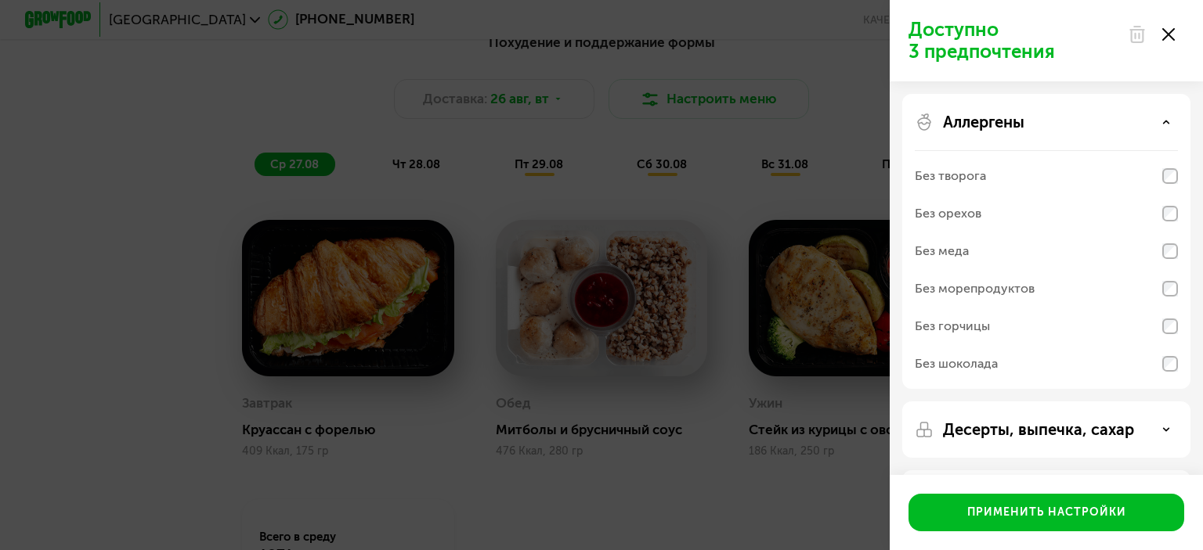
click at [971, 128] on p "Аллергены" at bounding box center [983, 122] width 81 height 19
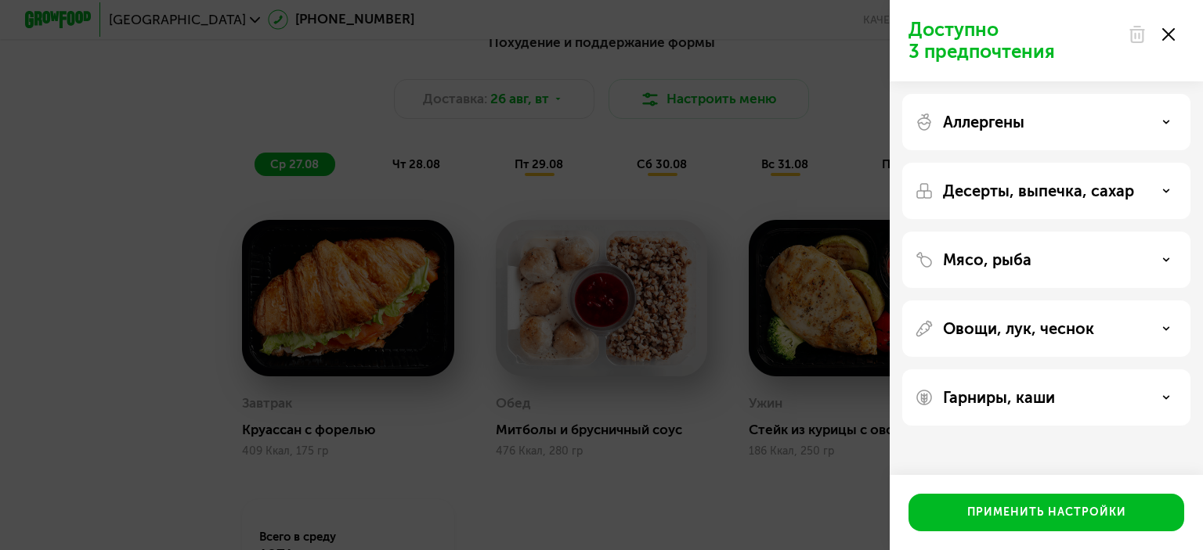
click at [990, 232] on div "Десерты, выпечка, сахар" at bounding box center [1046, 260] width 288 height 56
click at [1067, 184] on p "Десерты, выпечка, сахар" at bounding box center [1038, 191] width 191 height 19
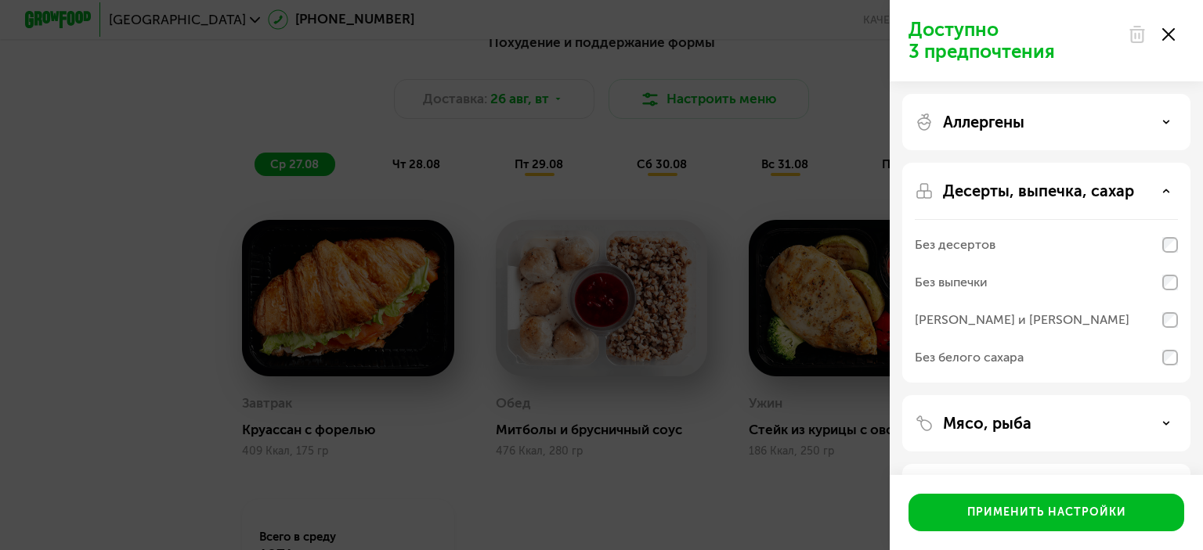
click at [799, 114] on div "Доступно 3 предпочтения Аллергены Десерты, выпечка, сахар Без десертов Без выпе…" at bounding box center [601, 275] width 1203 height 550
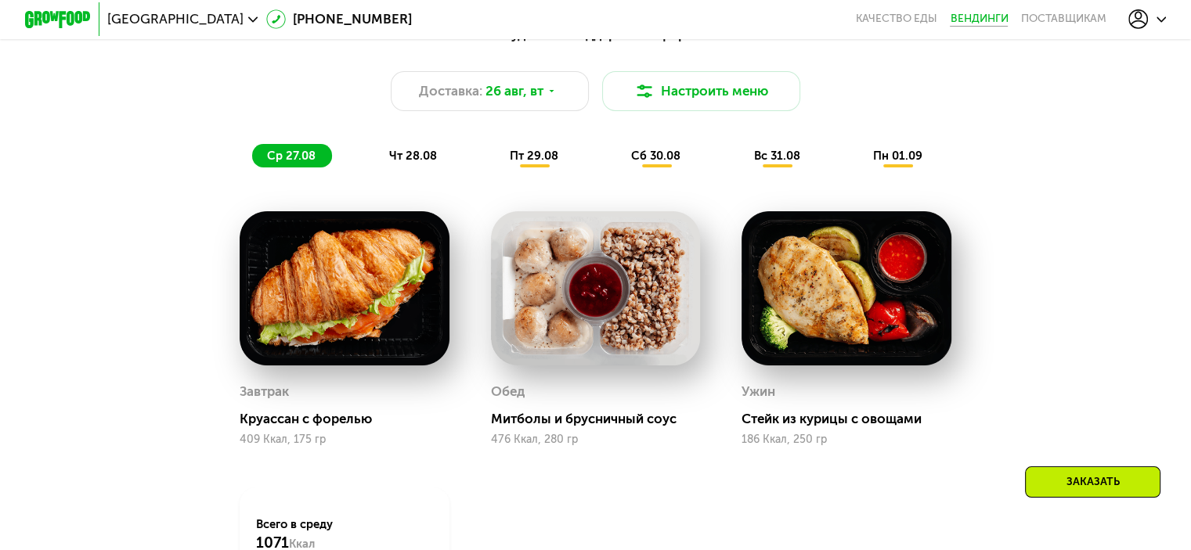
click at [965, 13] on link "Вендинги" at bounding box center [979, 19] width 58 height 13
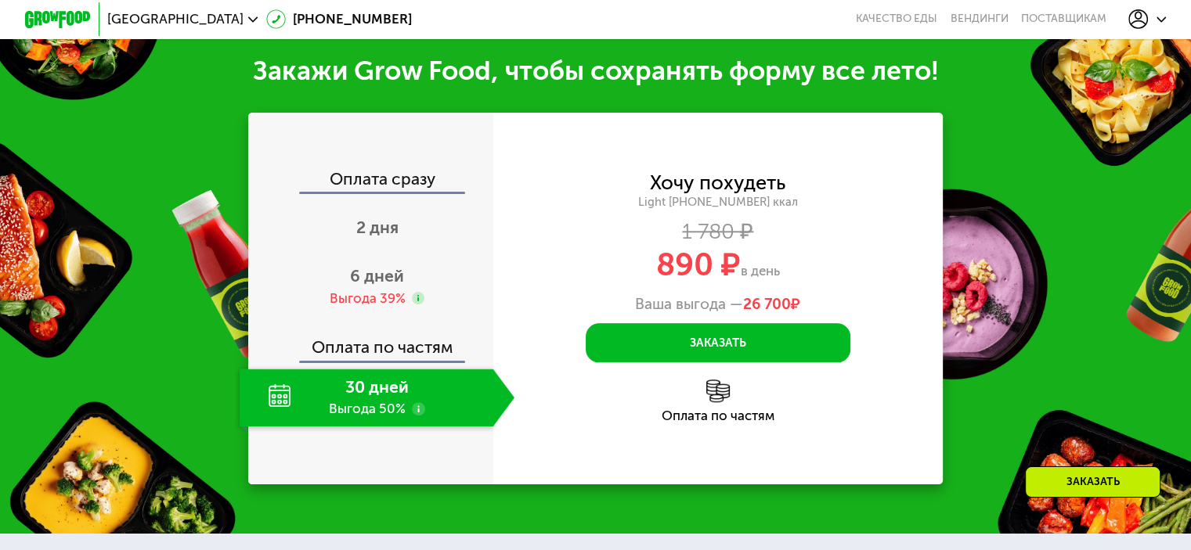
scroll to position [1625, 0]
click at [380, 286] on span "6 дней" at bounding box center [377, 276] width 54 height 20
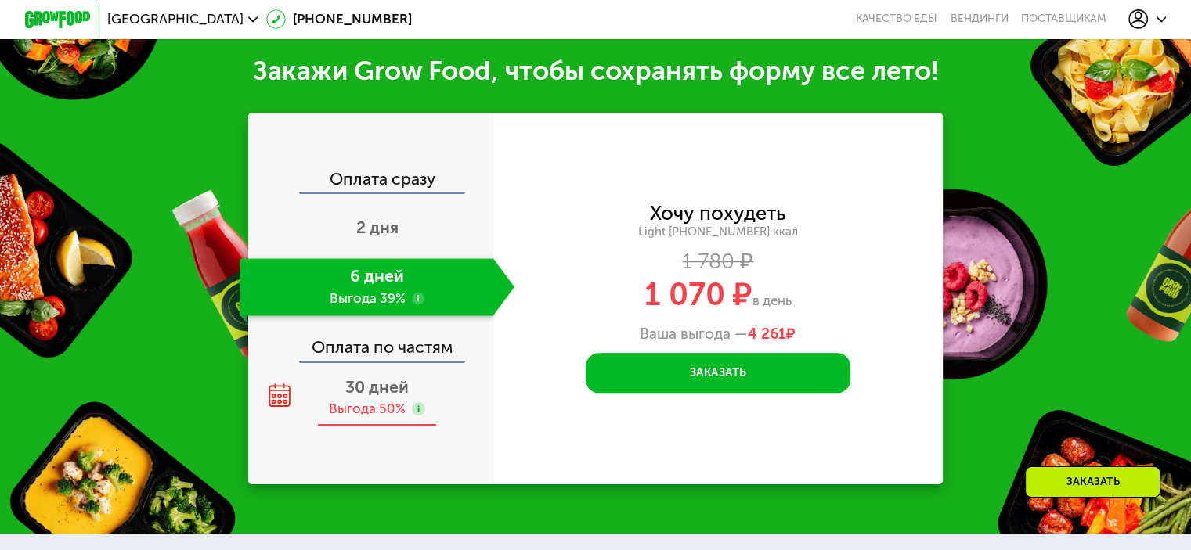
click at [381, 418] on div "Выгода 50%" at bounding box center [367, 409] width 77 height 18
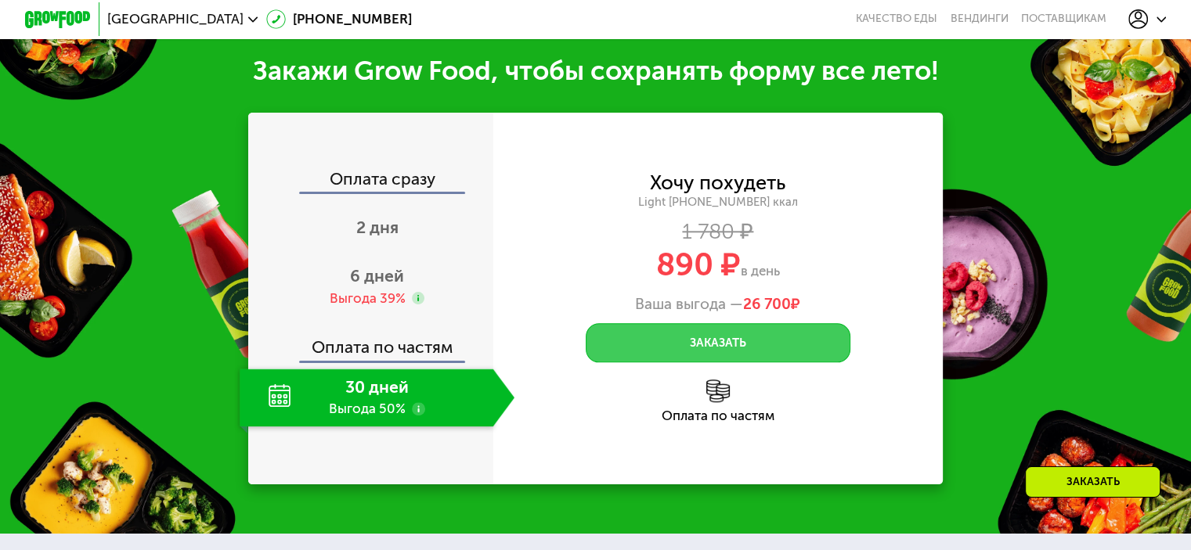
click at [695, 362] on button "Заказать" at bounding box center [718, 343] width 265 height 40
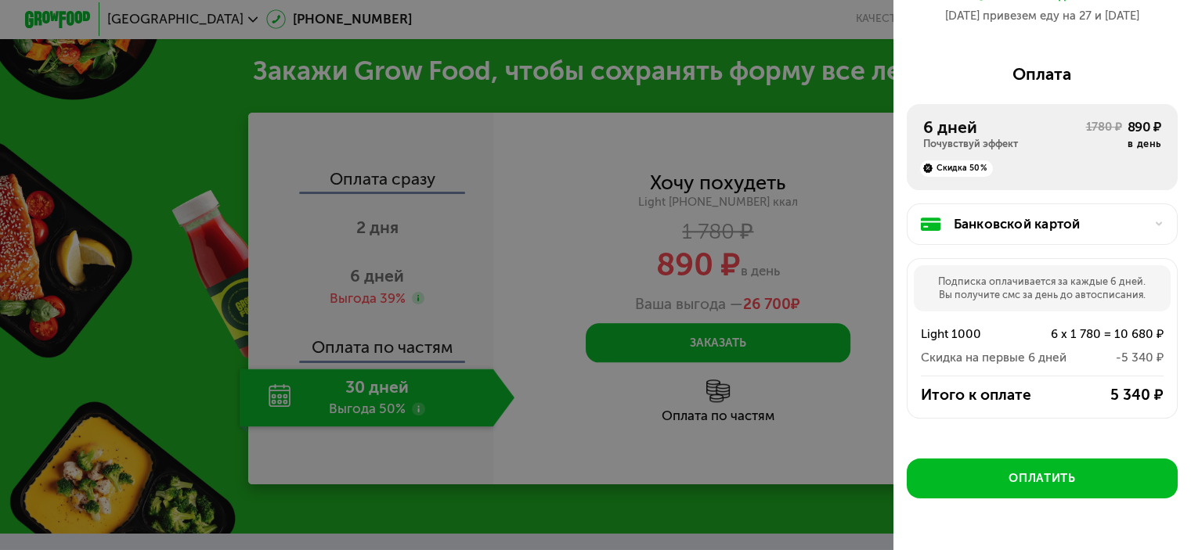
scroll to position [200, 0]
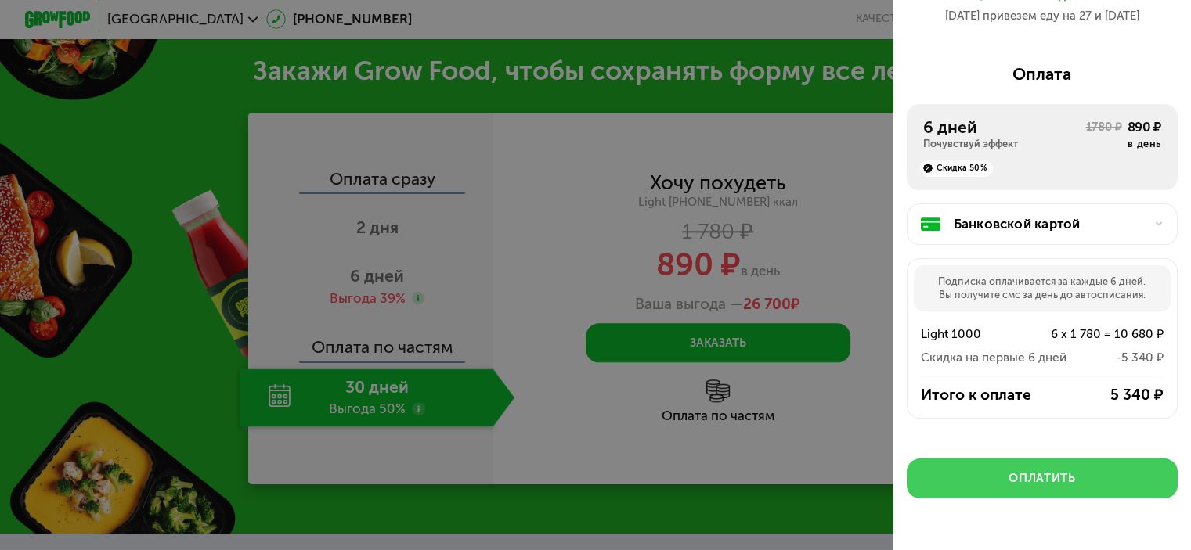
click at [1008, 485] on div "Оплатить" at bounding box center [1041, 479] width 67 height 16
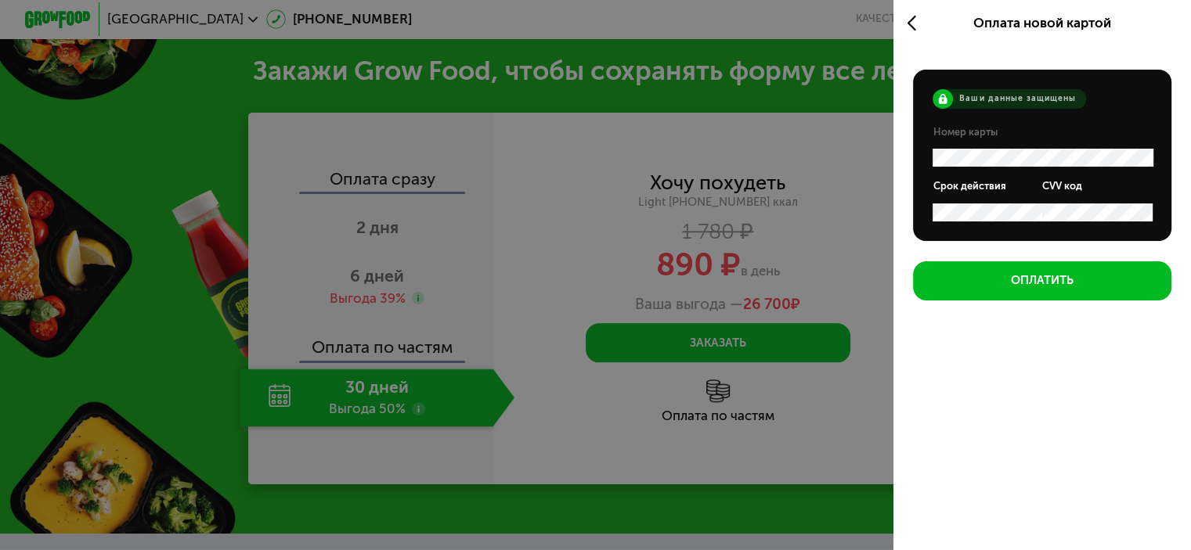
scroll to position [0, 0]
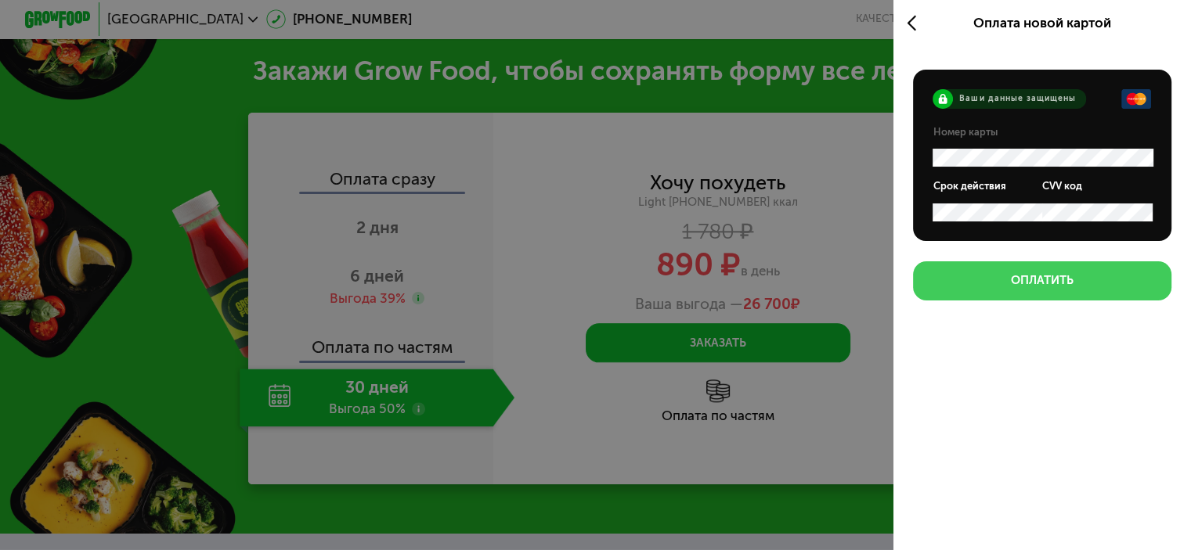
click at [1019, 272] on button "Оплатить" at bounding box center [1042, 282] width 258 height 40
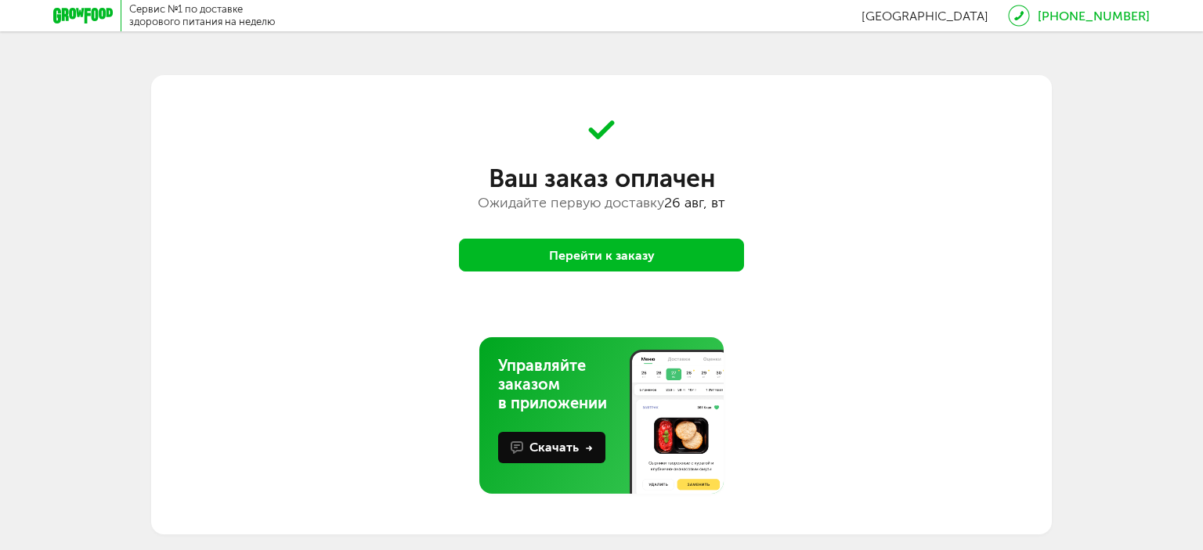
click at [684, 262] on button "Перейти к заказу" at bounding box center [601, 255] width 285 height 33
click at [661, 247] on button "Перейти к заказу" at bounding box center [601, 255] width 285 height 33
click at [629, 243] on button "Перейти к заказу" at bounding box center [601, 255] width 285 height 33
